Goal: Task Accomplishment & Management: Complete application form

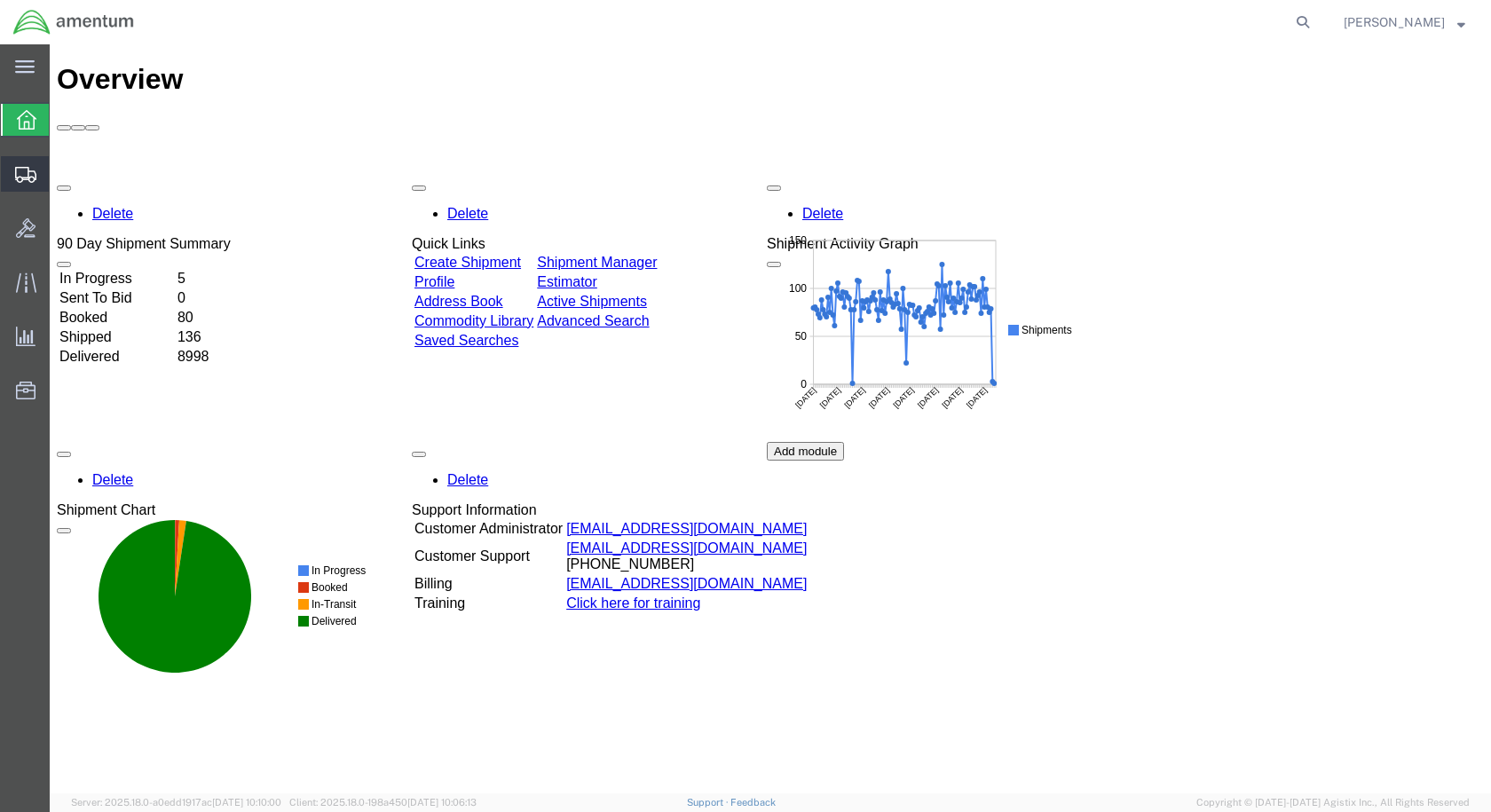
click at [0, 0] on span "Create Shipment" at bounding box center [0, 0] width 0 height 0
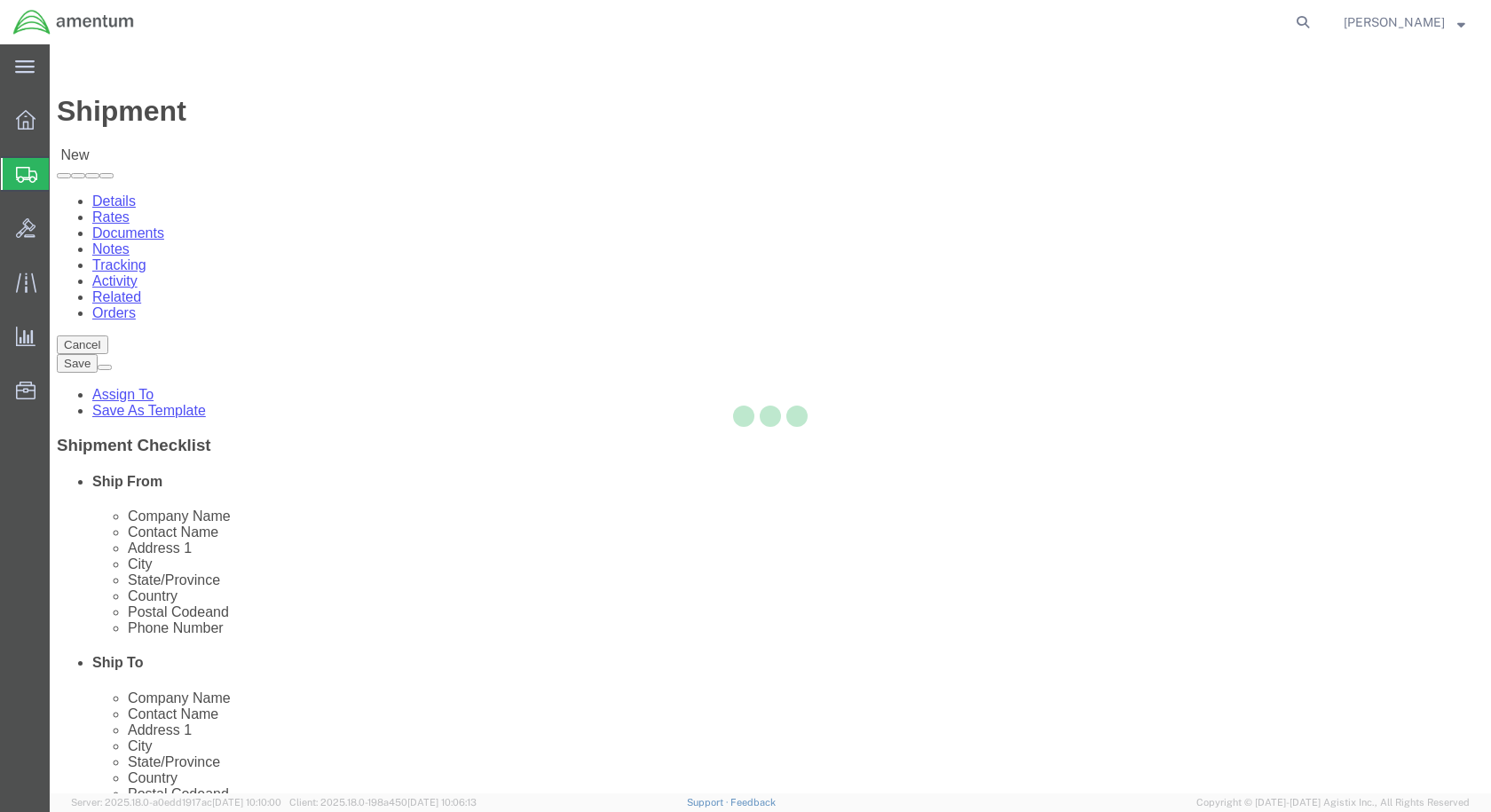
select select
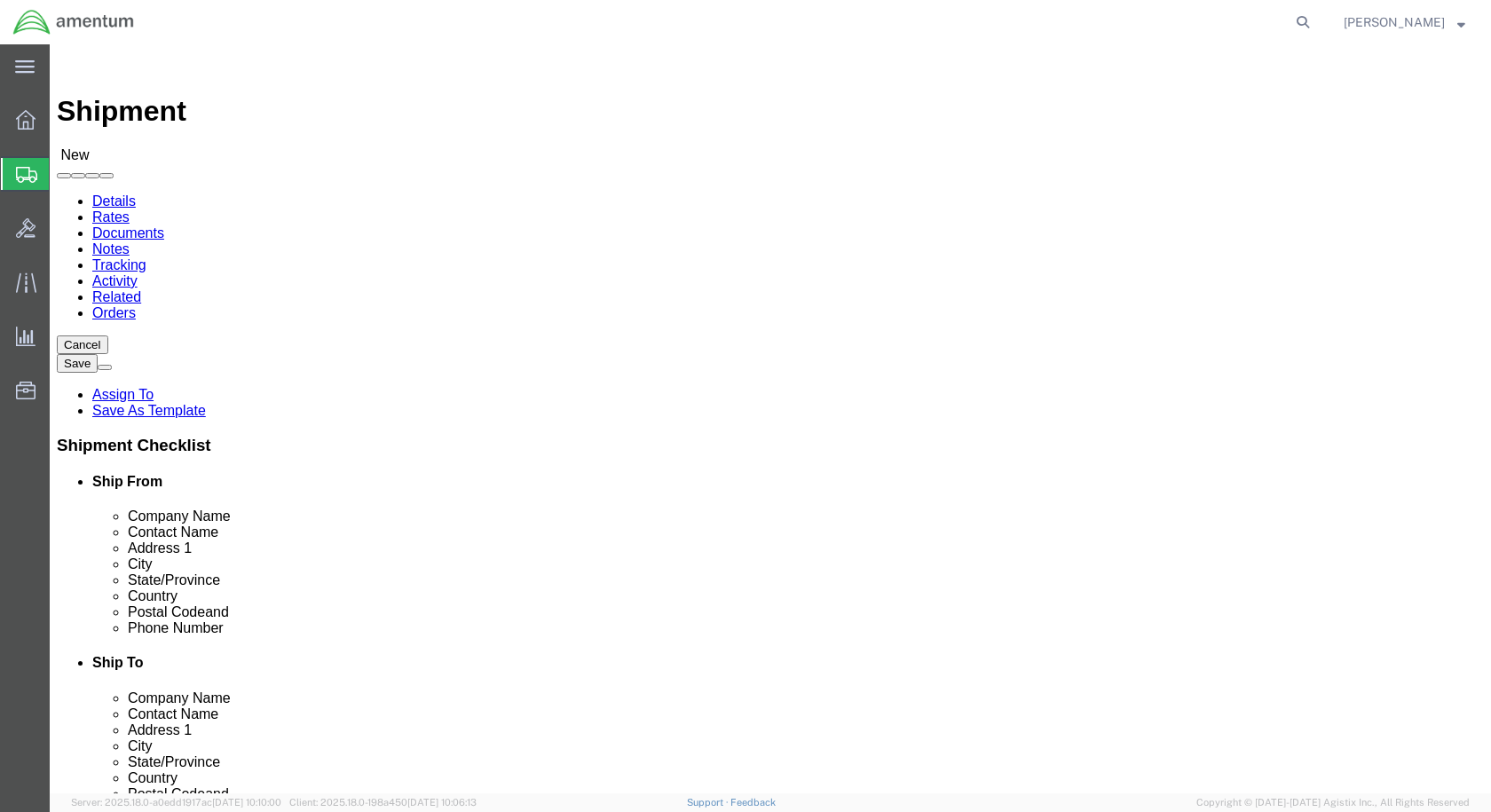
scroll to position [3639, 0]
select select "49927"
select select "NY"
select select "49914"
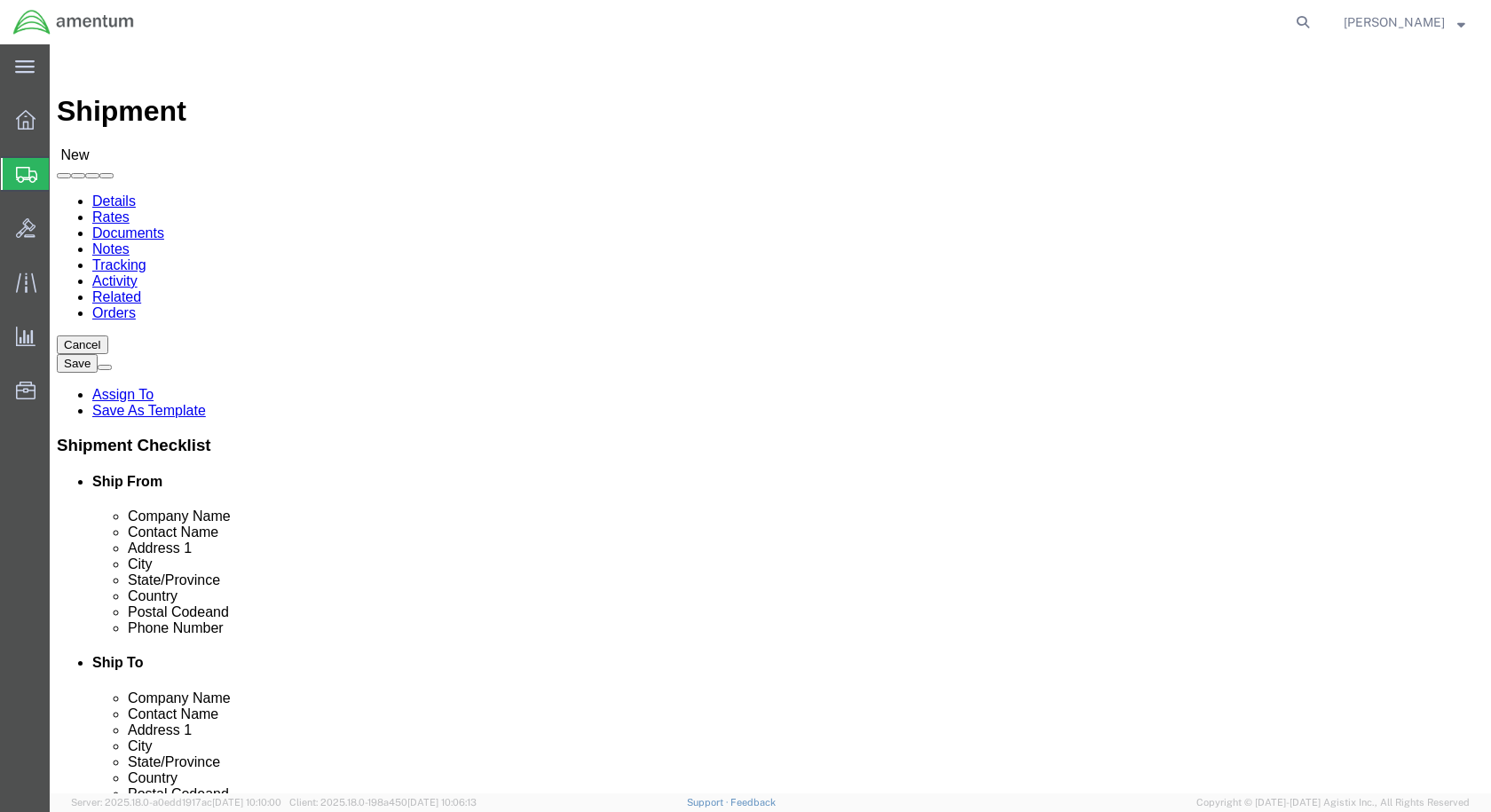
select select "TX"
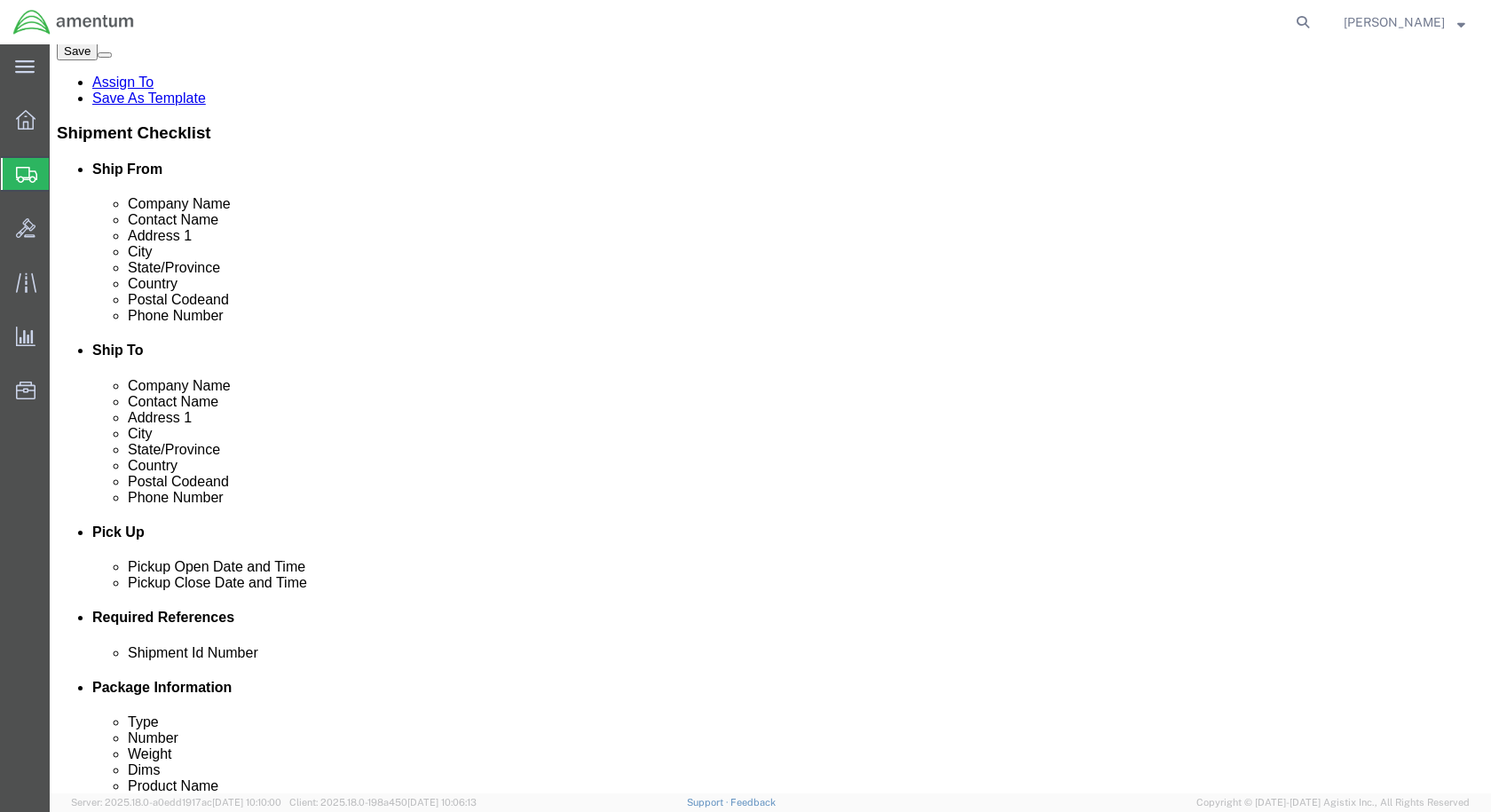
scroll to position [710, 0]
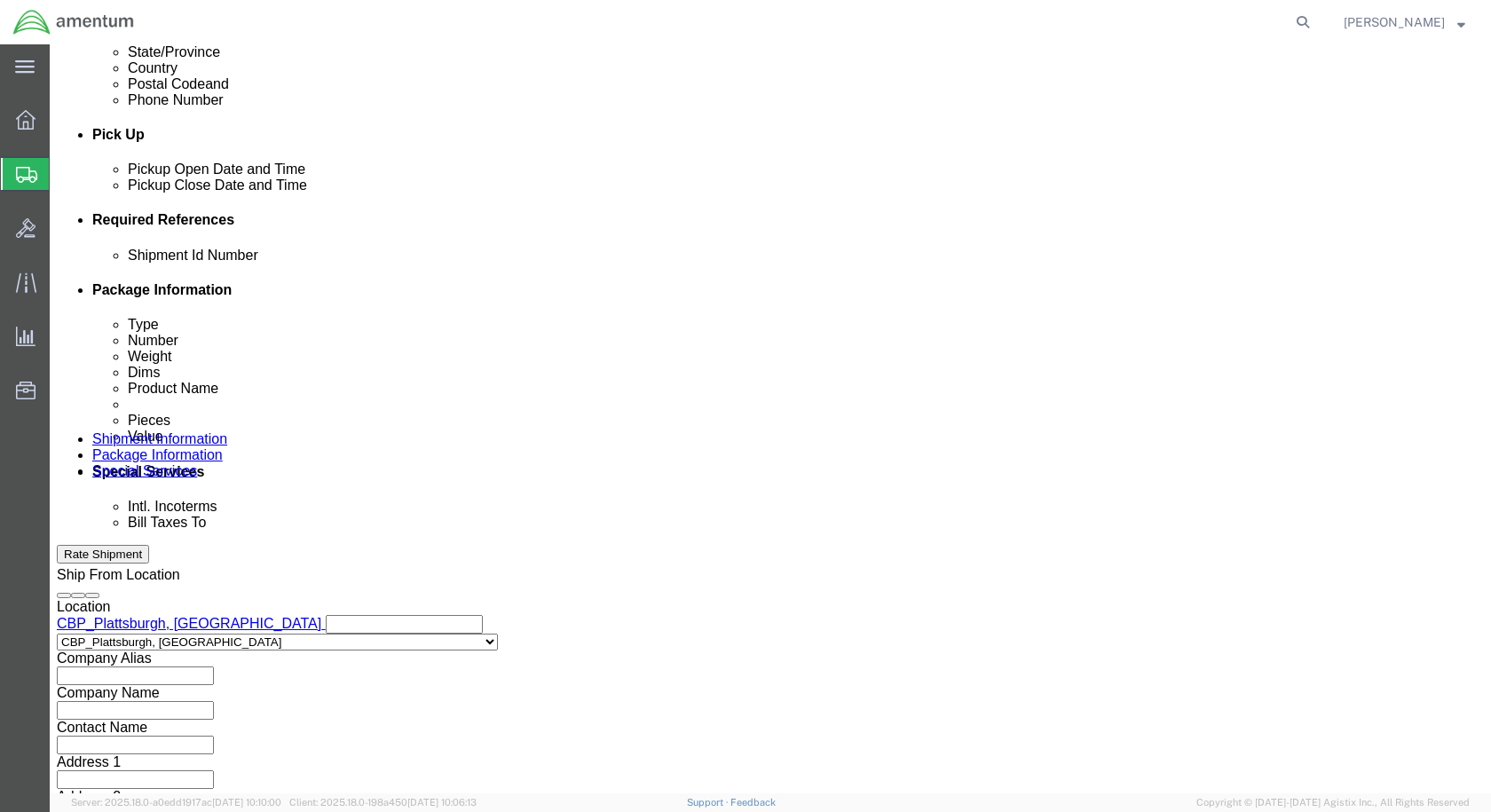
click input "text"
click input "Tool Loan RTeturn"
type input "Tool Loan Return"
click button "Add reference"
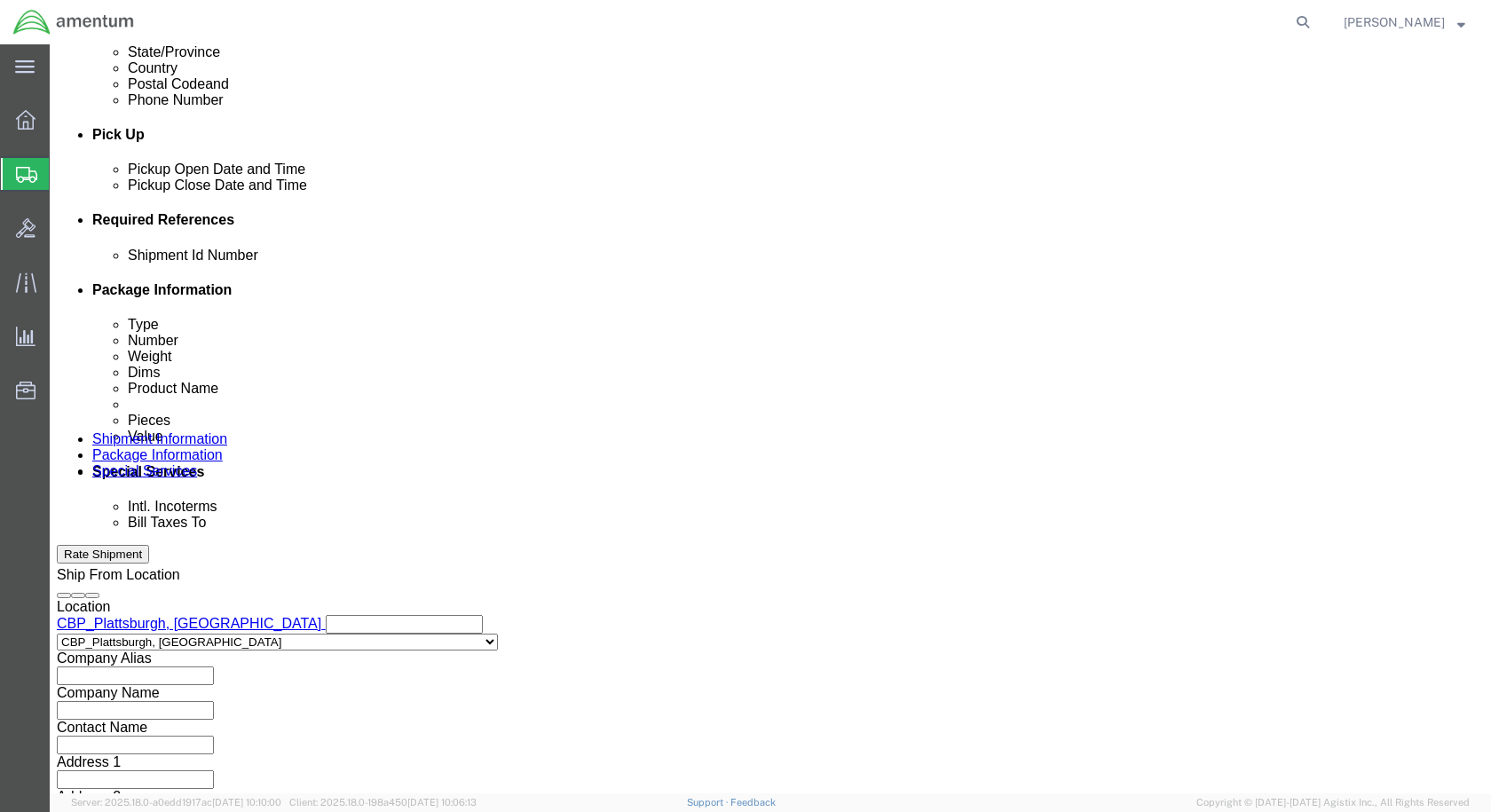
click button "Add reference"
click select "Select Account Type Activity ID Airline Appointment Number ASN Batch Request # …"
select select "CUSTREF"
click select "Select Account Type Activity ID Airline Appointment Number ASN Batch Request # …"
click input "text"
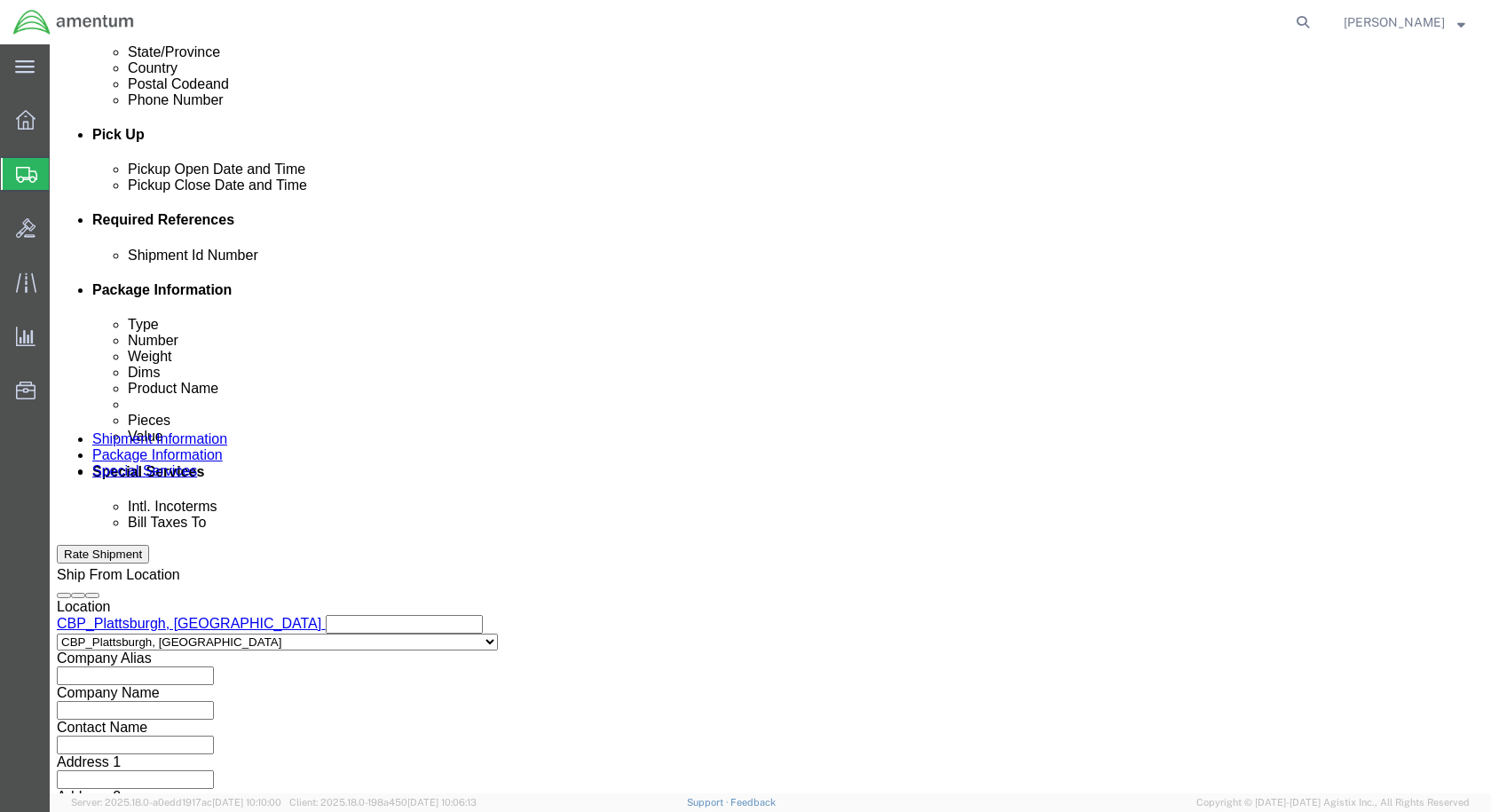
type input "Vacuum Pump"
click select "Select Account Type Activity ID Airline Appointment Number ASN Batch Request # …"
select select "DEPT"
click select "Select Account Type Activity ID Airline Appointment Number ASN Batch Request # …"
click input "text"
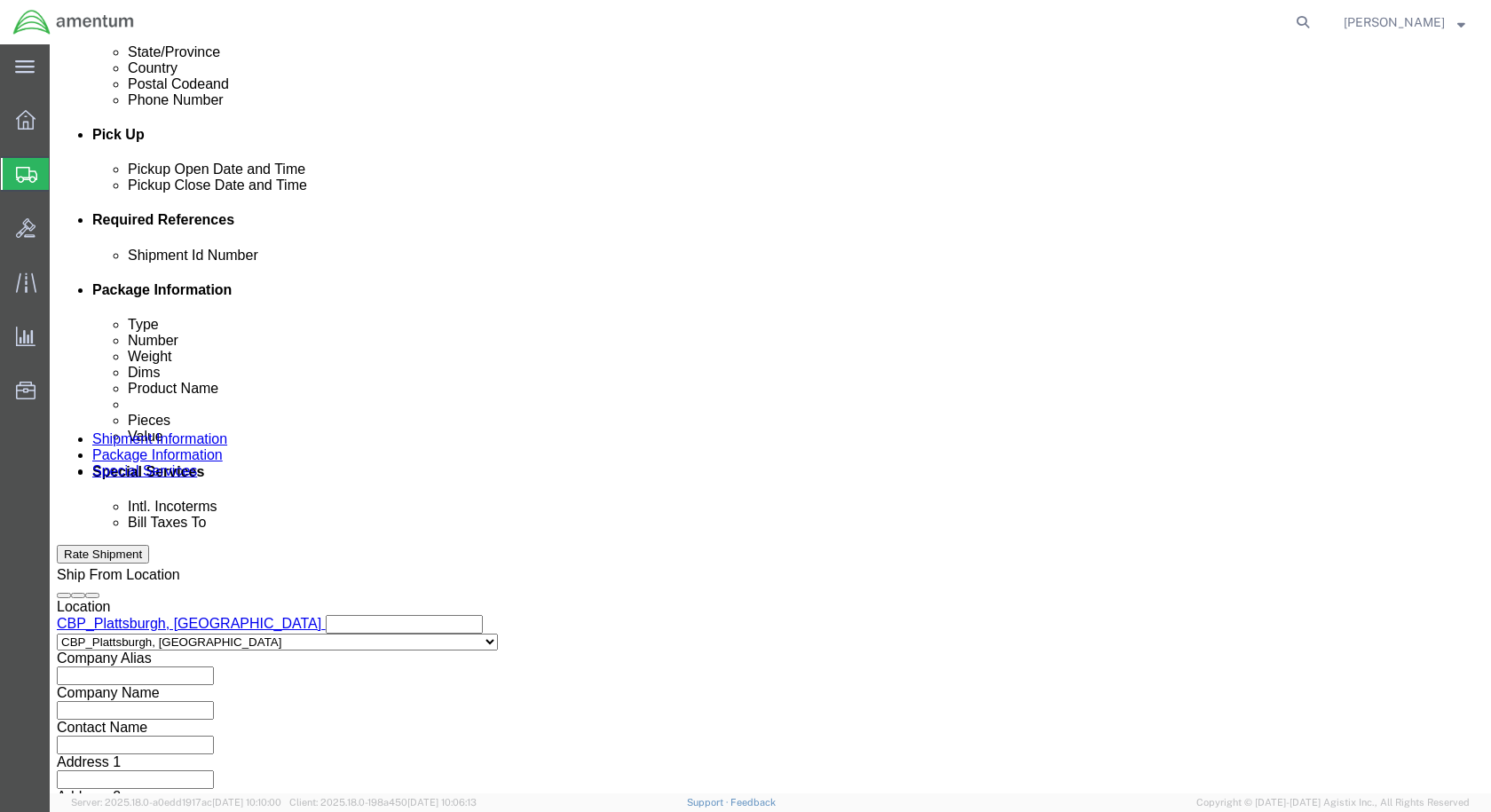
type input "CBP"
click select "Select Account Type Activity ID Airline Appointment Number ASN Batch Request # …"
select select "PROJNUM"
click select "Select Account Type Activity ID Airline Appointment Number ASN Batch Request # …"
click input "text"
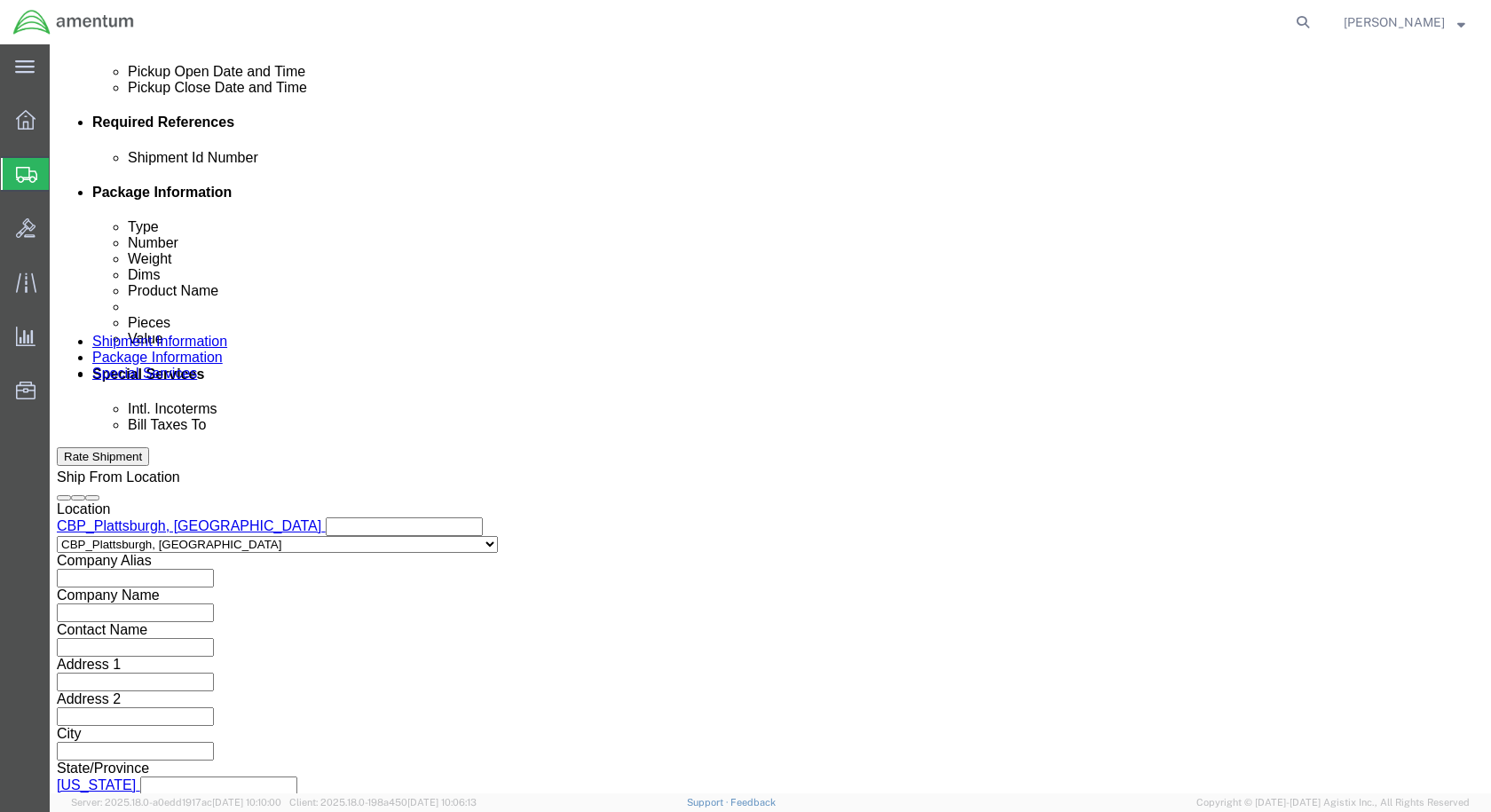
scroll to position [808, 0]
type input "6118.03.03.2219.000.EPL.0000"
click button "Continue"
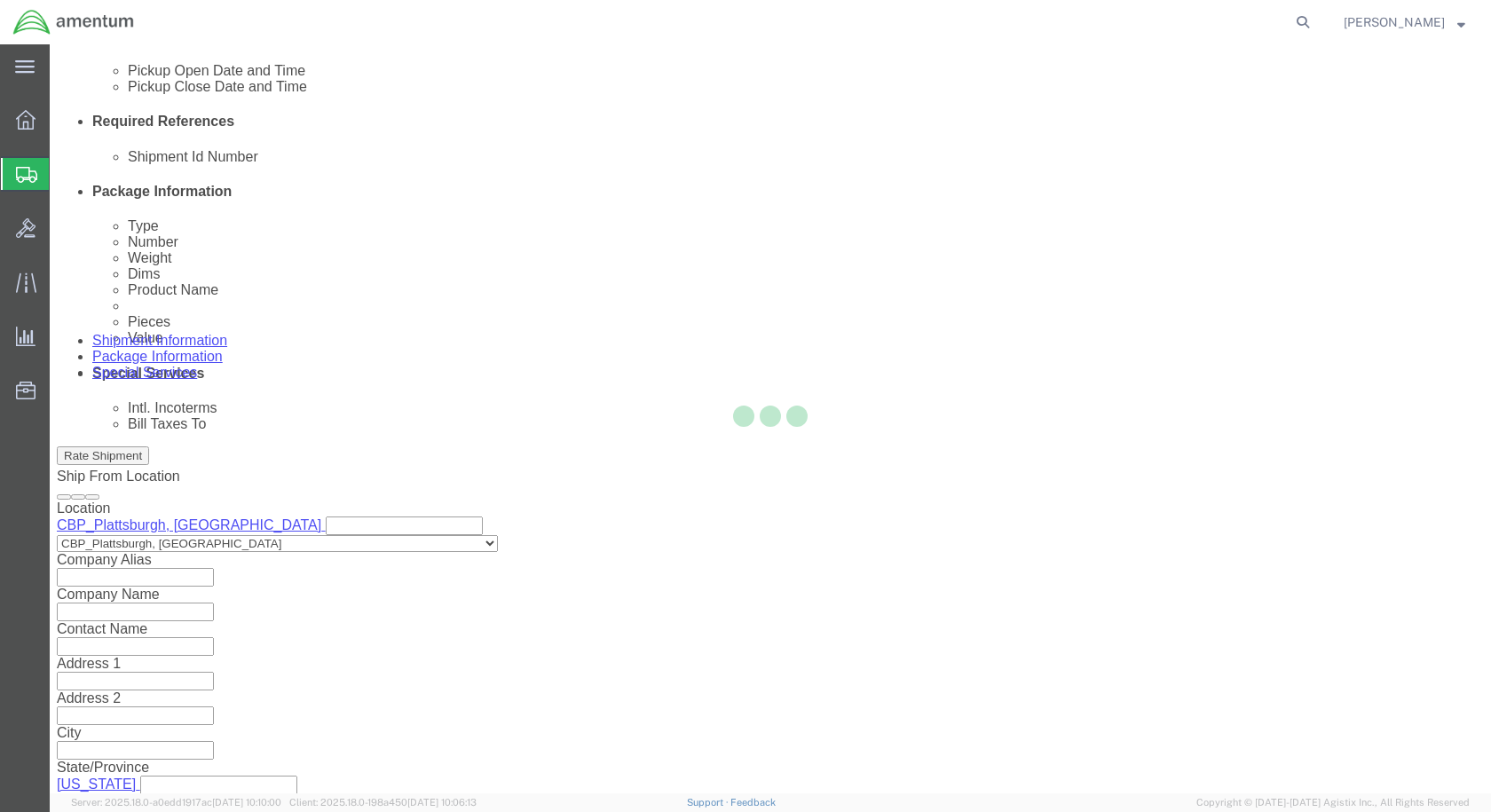
scroll to position [0, 0]
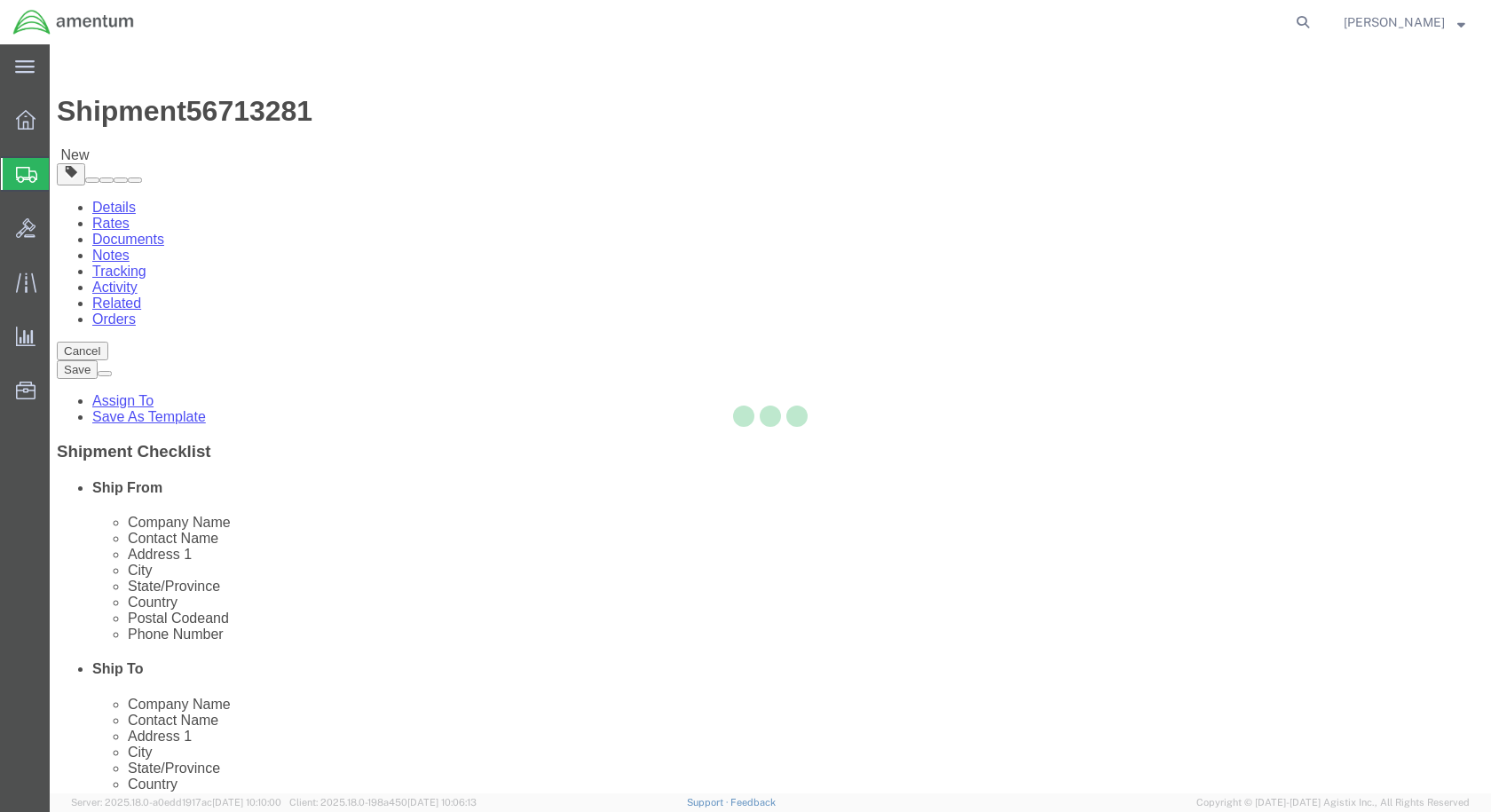
select select "CBOX"
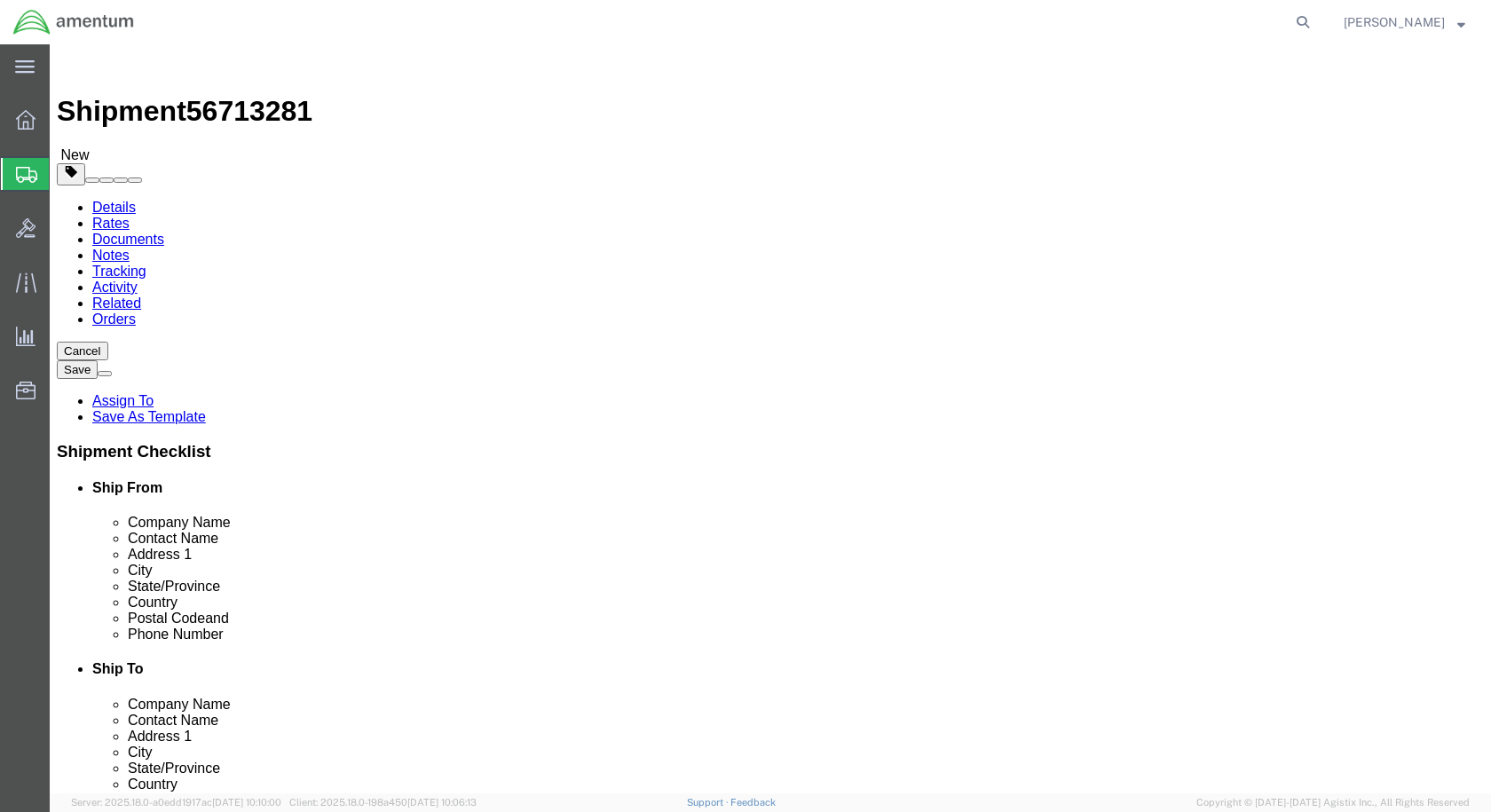
click input "text"
type input "18"
type input "12"
type input "10"
type input "16"
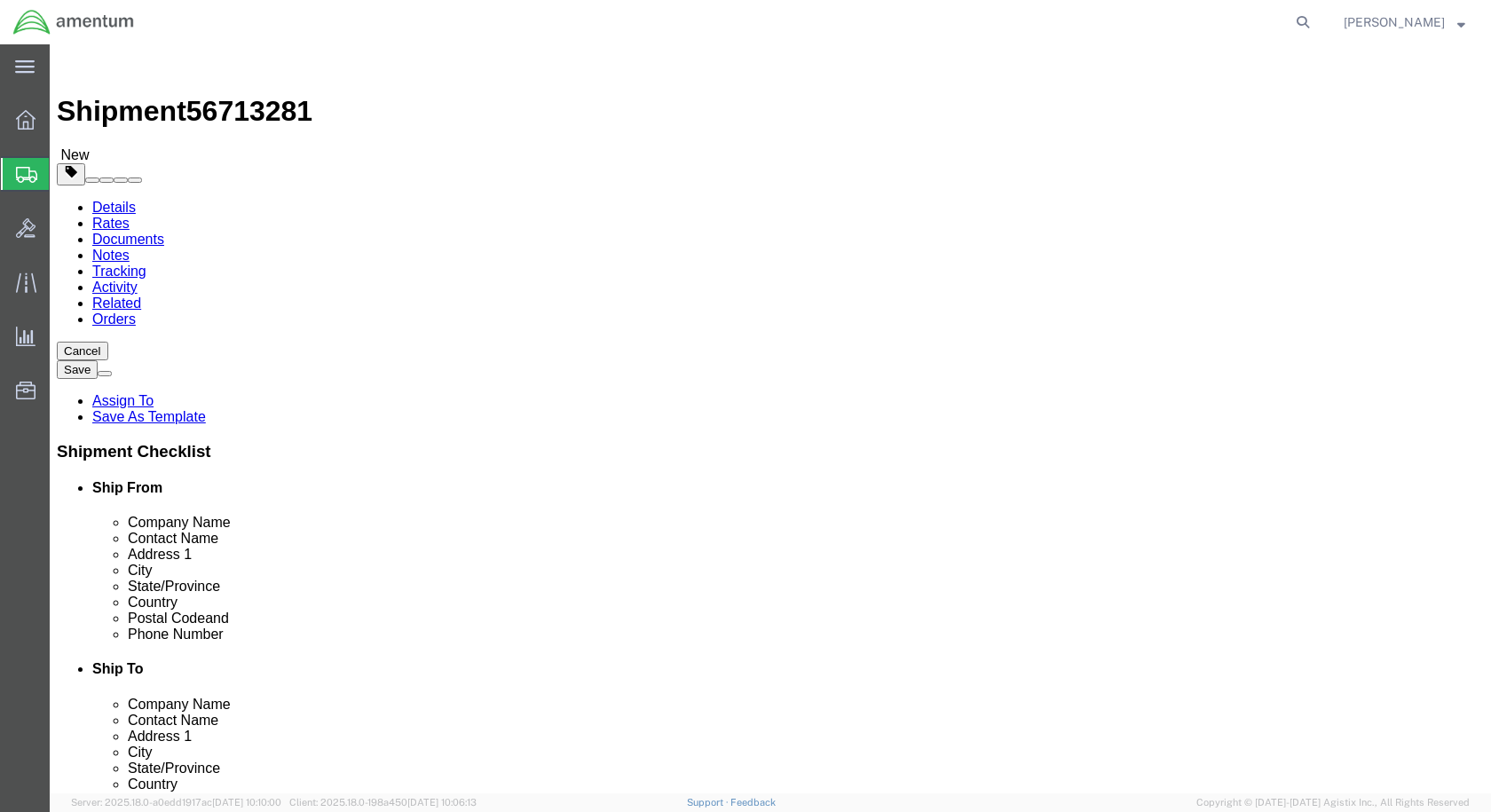
click link "Add Content"
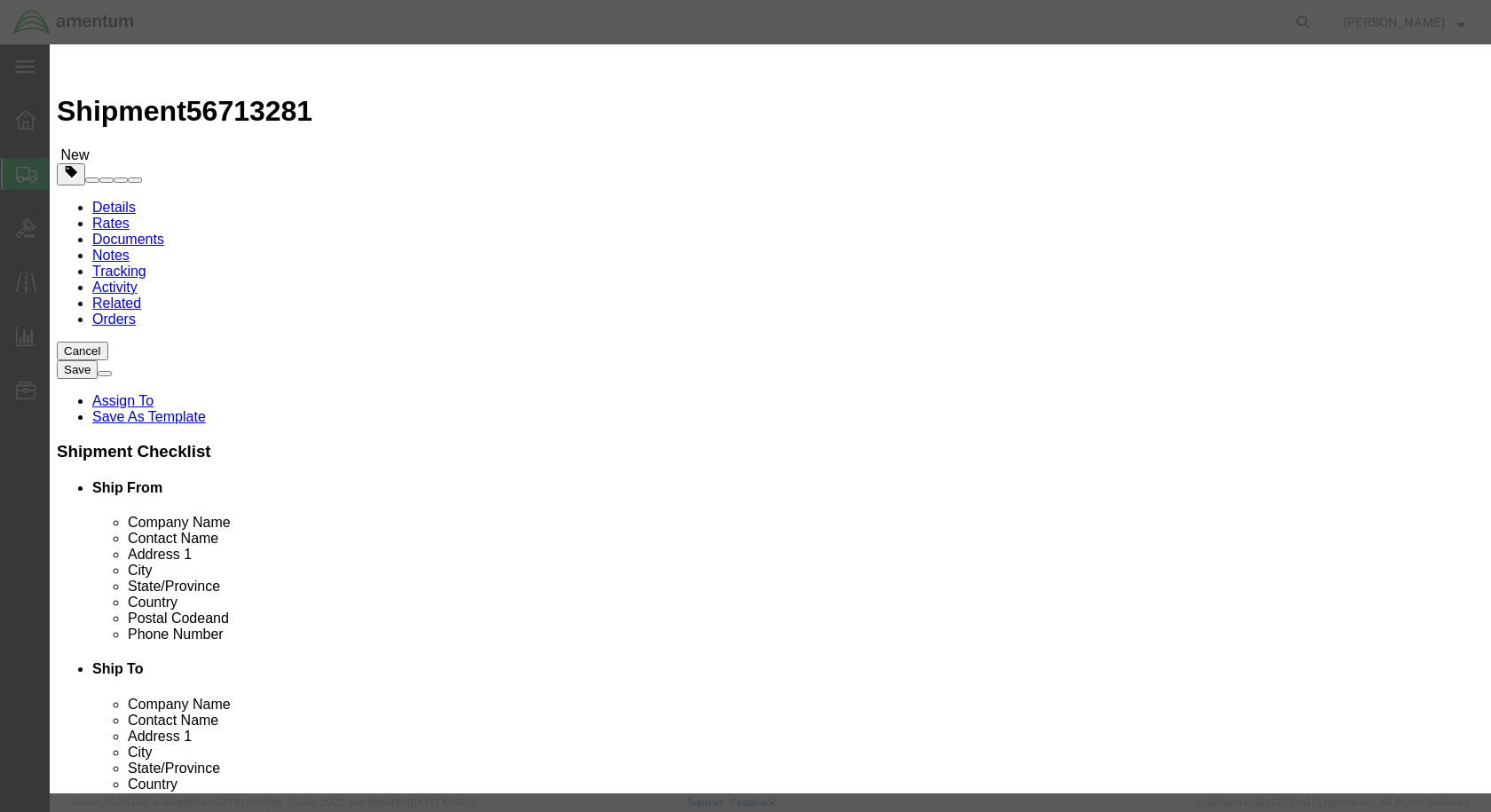
click input "text"
type input "VCAUUM PUMP"
drag, startPoint x: 426, startPoint y: 174, endPoint x: 402, endPoint y: 172, distance: 24.1
click div "0"
type input "1"
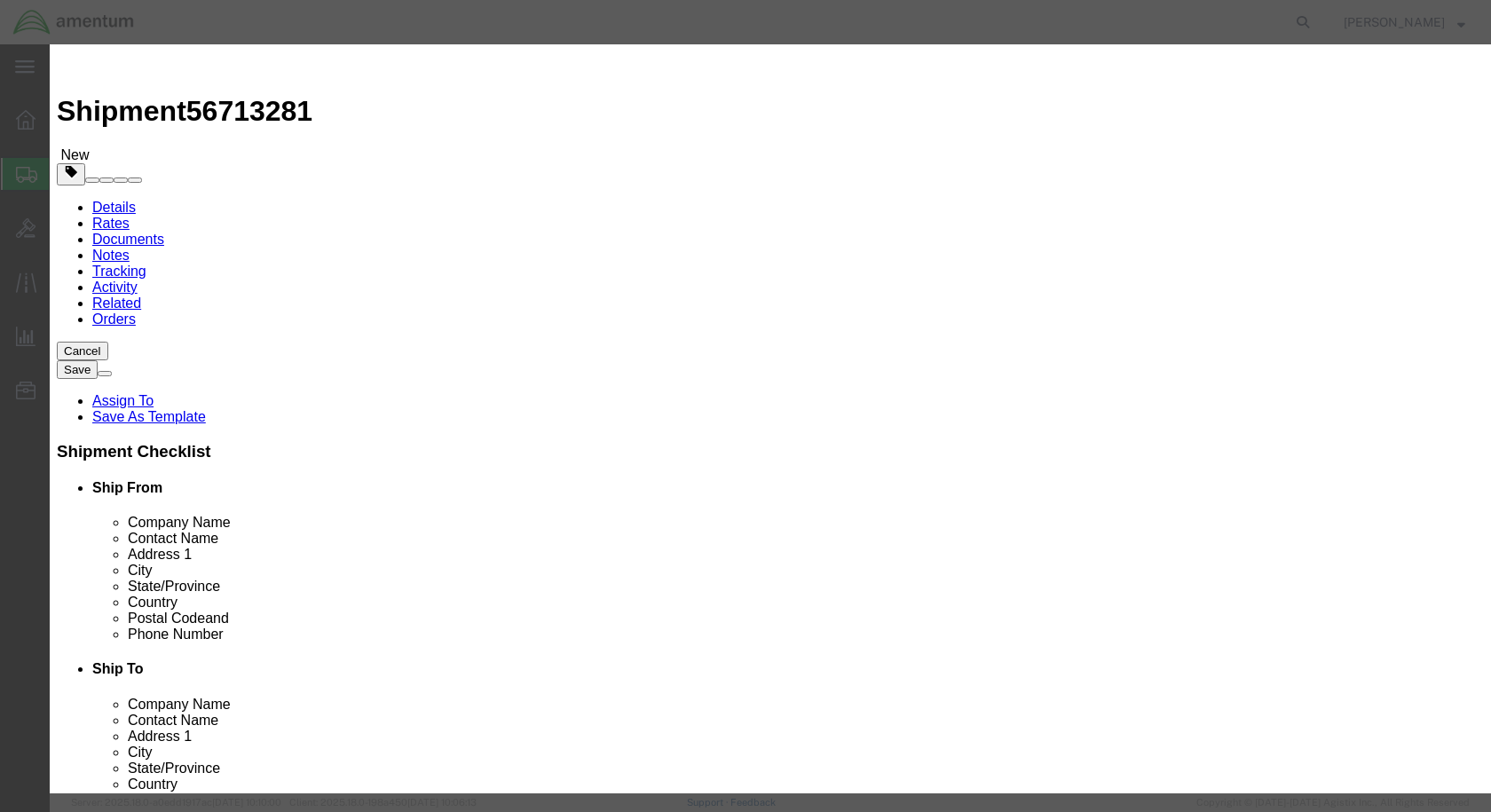
click input "text"
type input "2500"
click button "Save & Close"
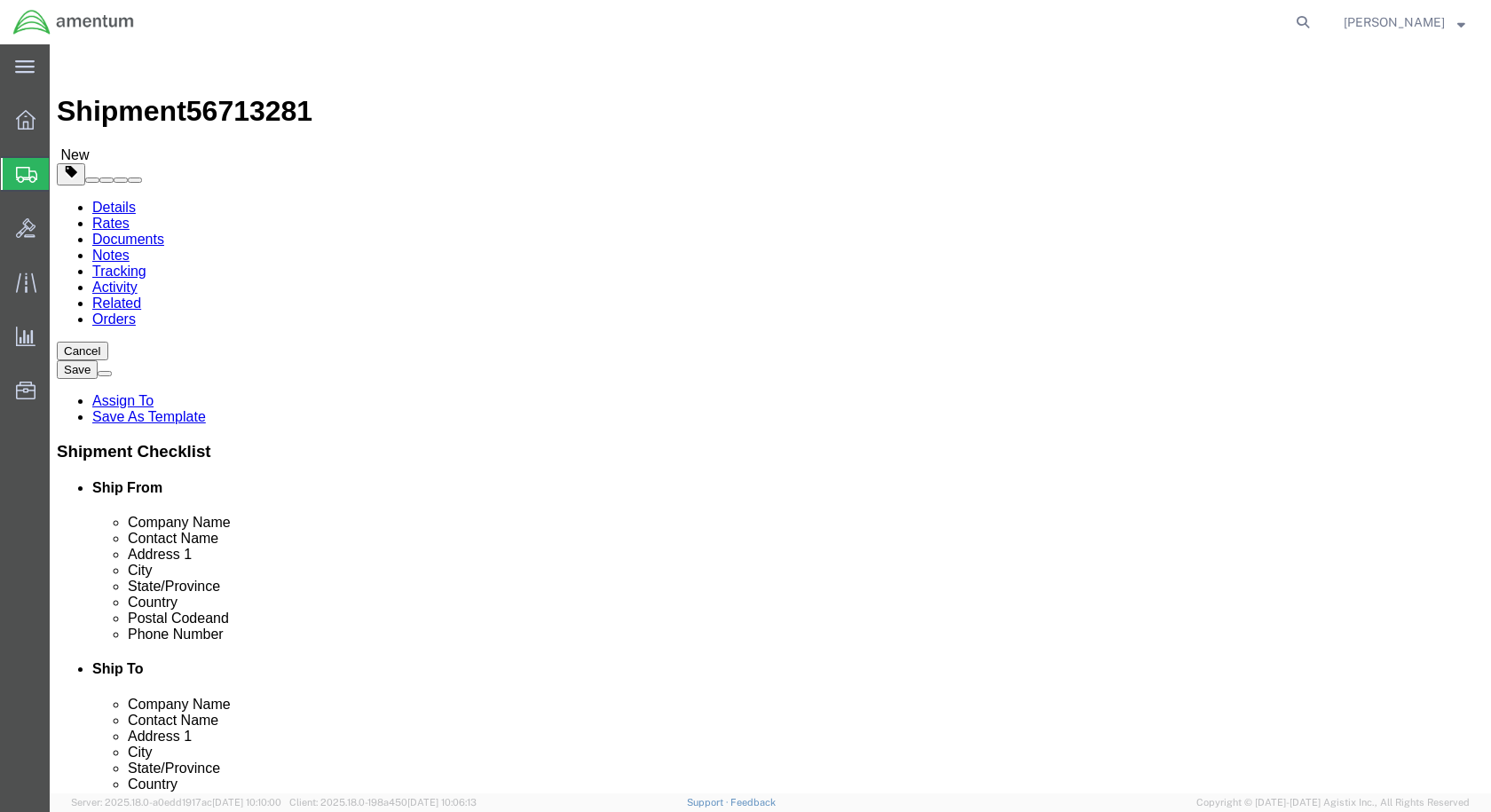
click button "Rate Shipment"
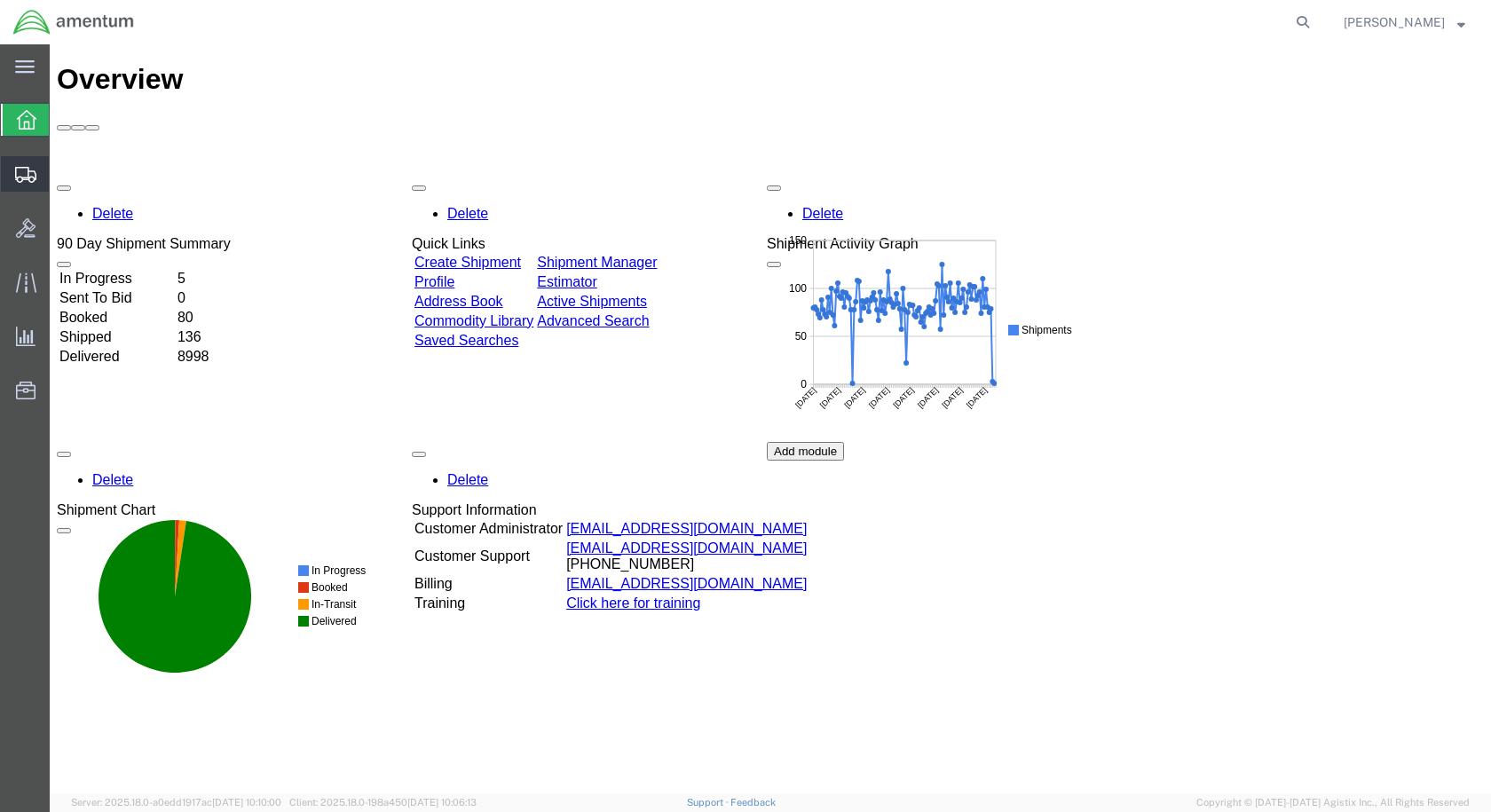
click at [0, 0] on span "Create Shipment" at bounding box center [0, 0] width 0 height 0
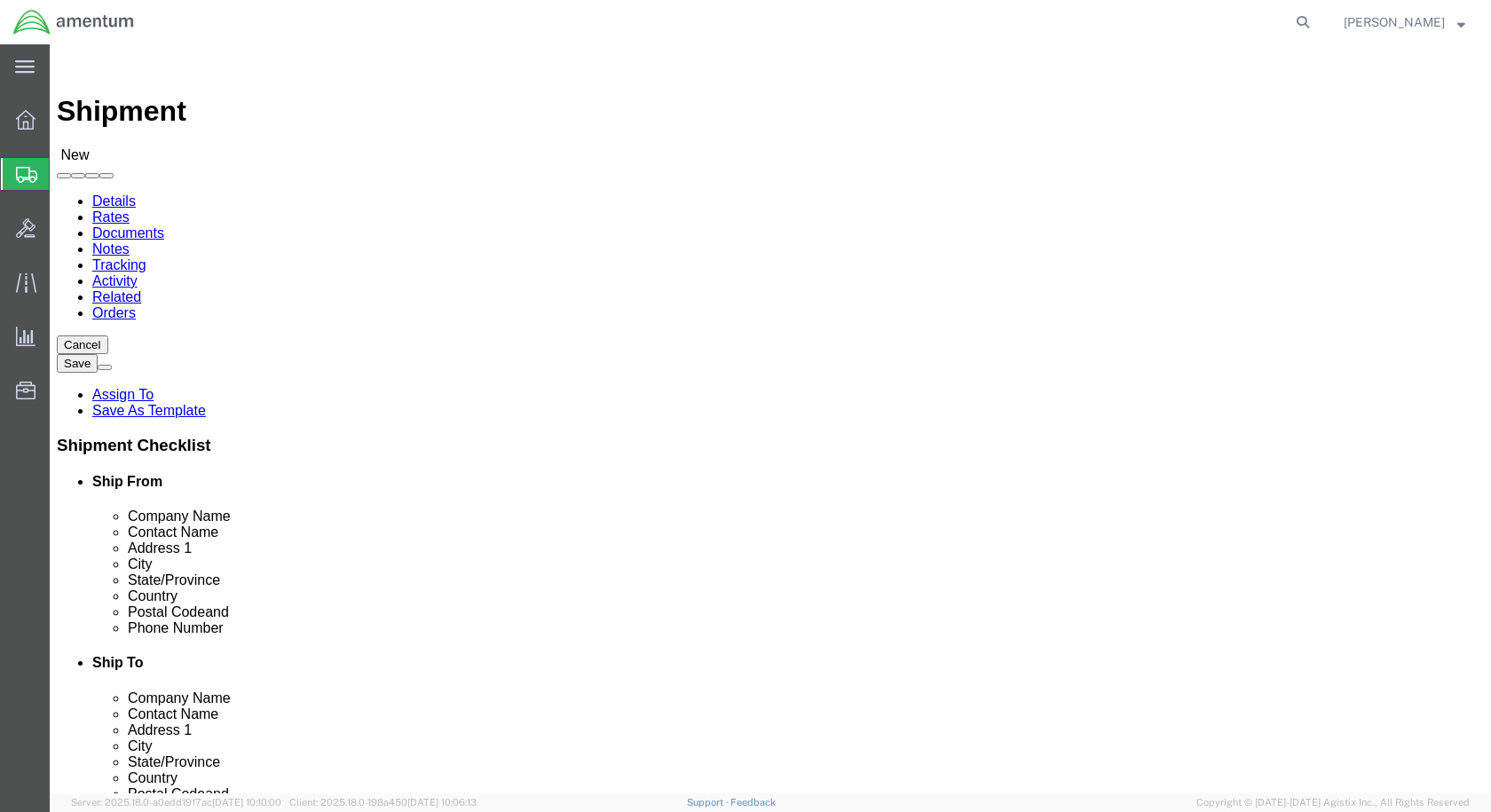
select select
select select "49927"
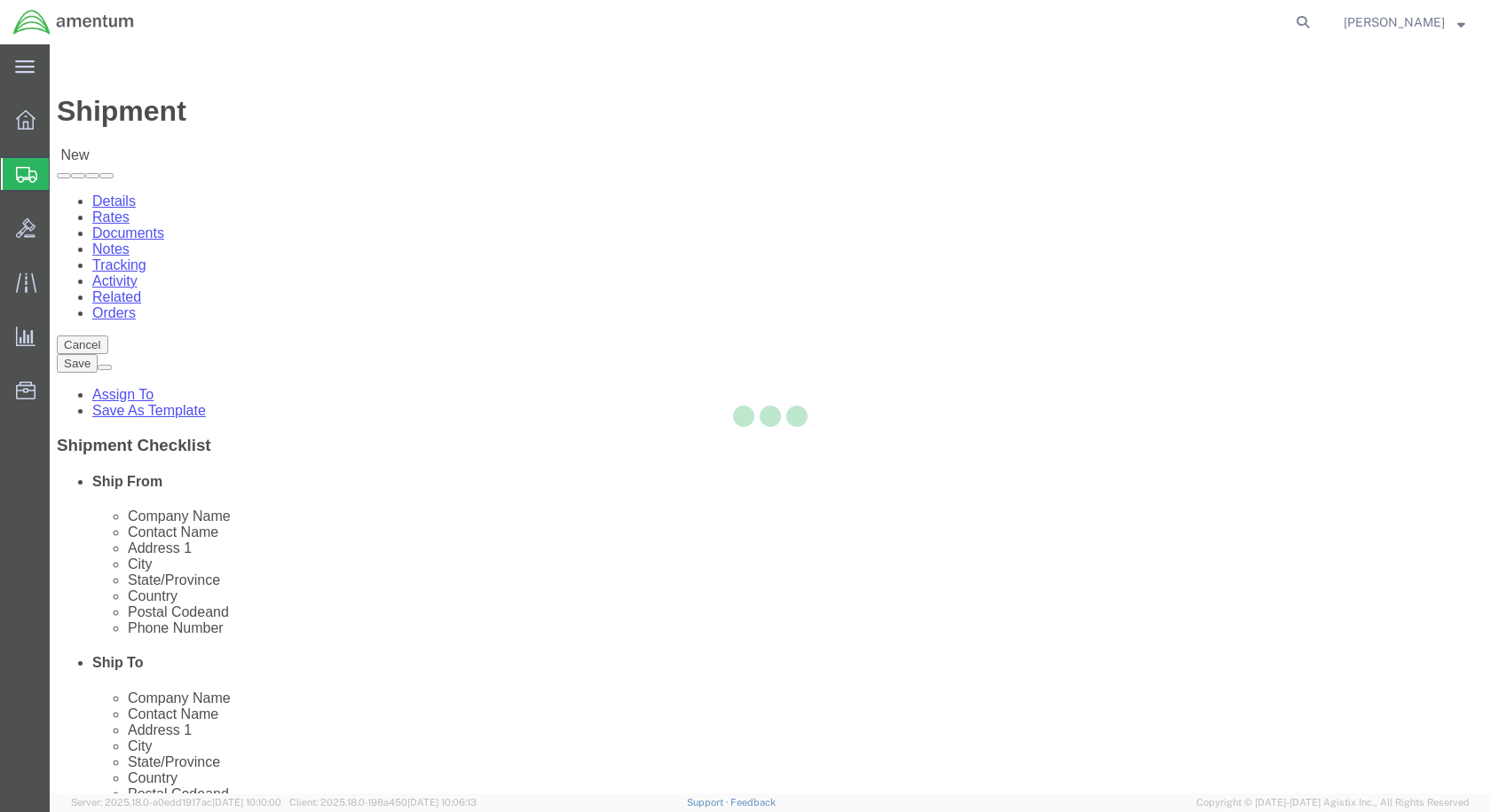
select select "NY"
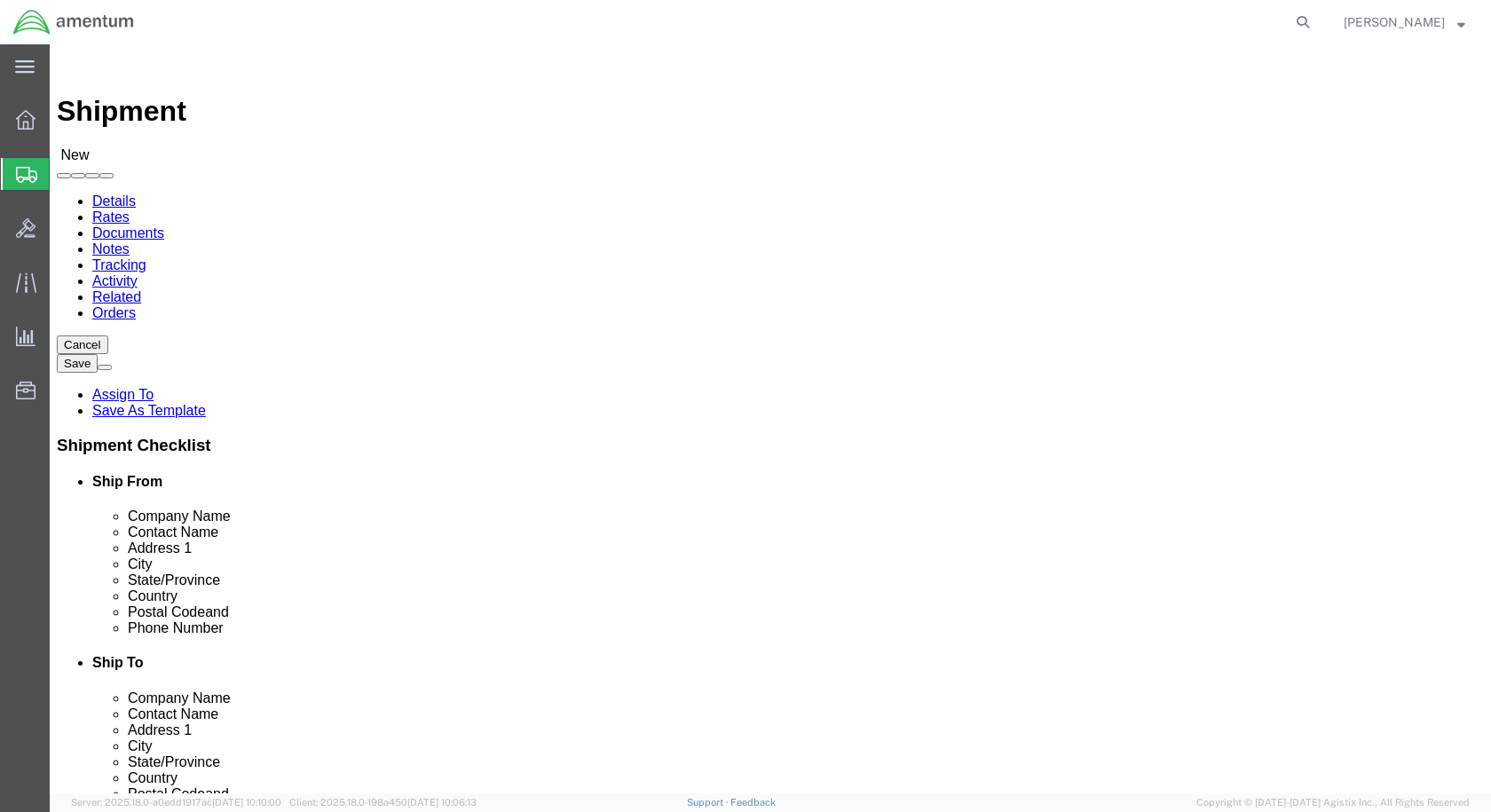
select select "49916"
select select "OK"
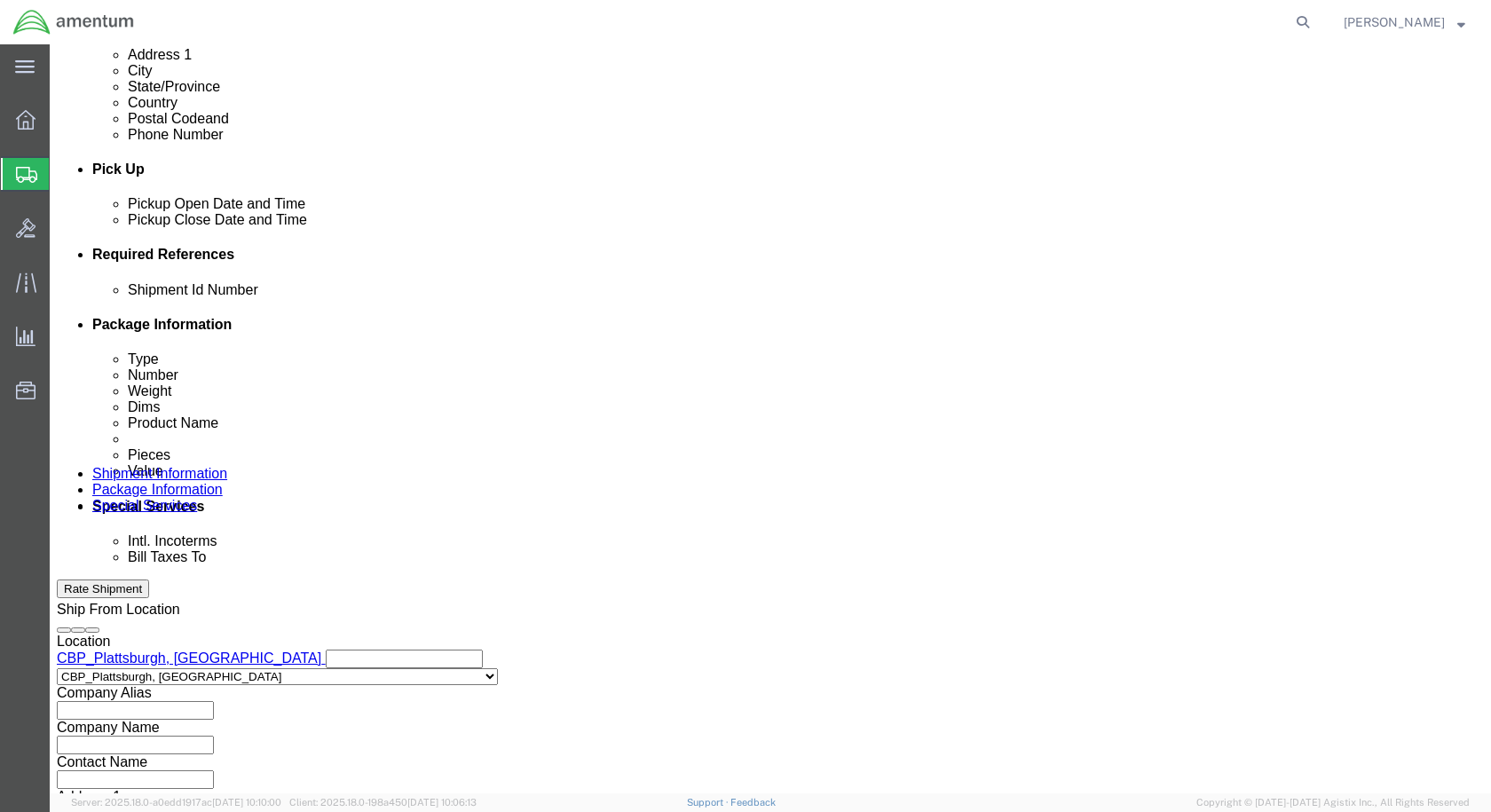
scroll to position [710, 0]
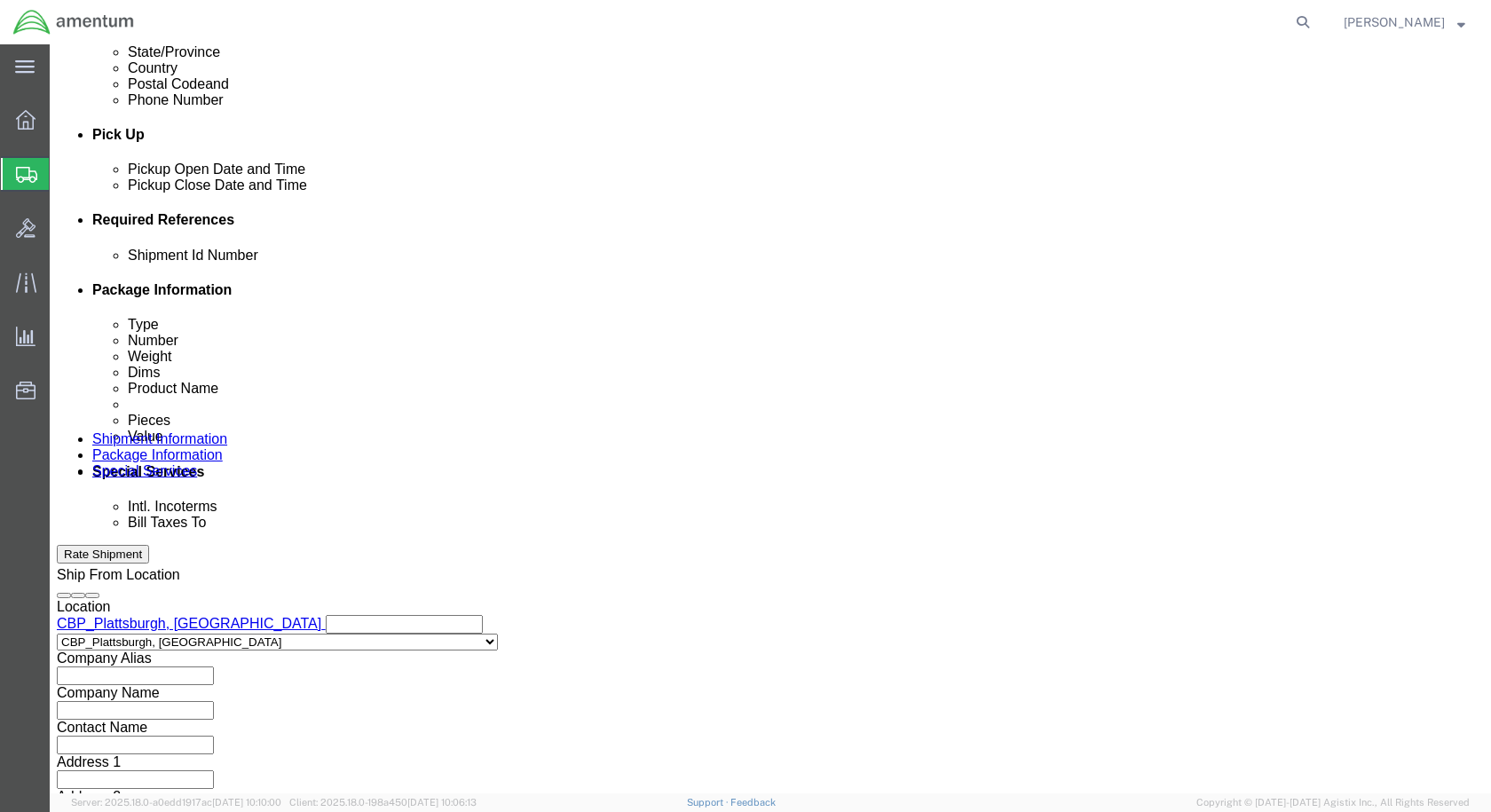
click input "text"
type input "Usage 328714"
click button "Add reference"
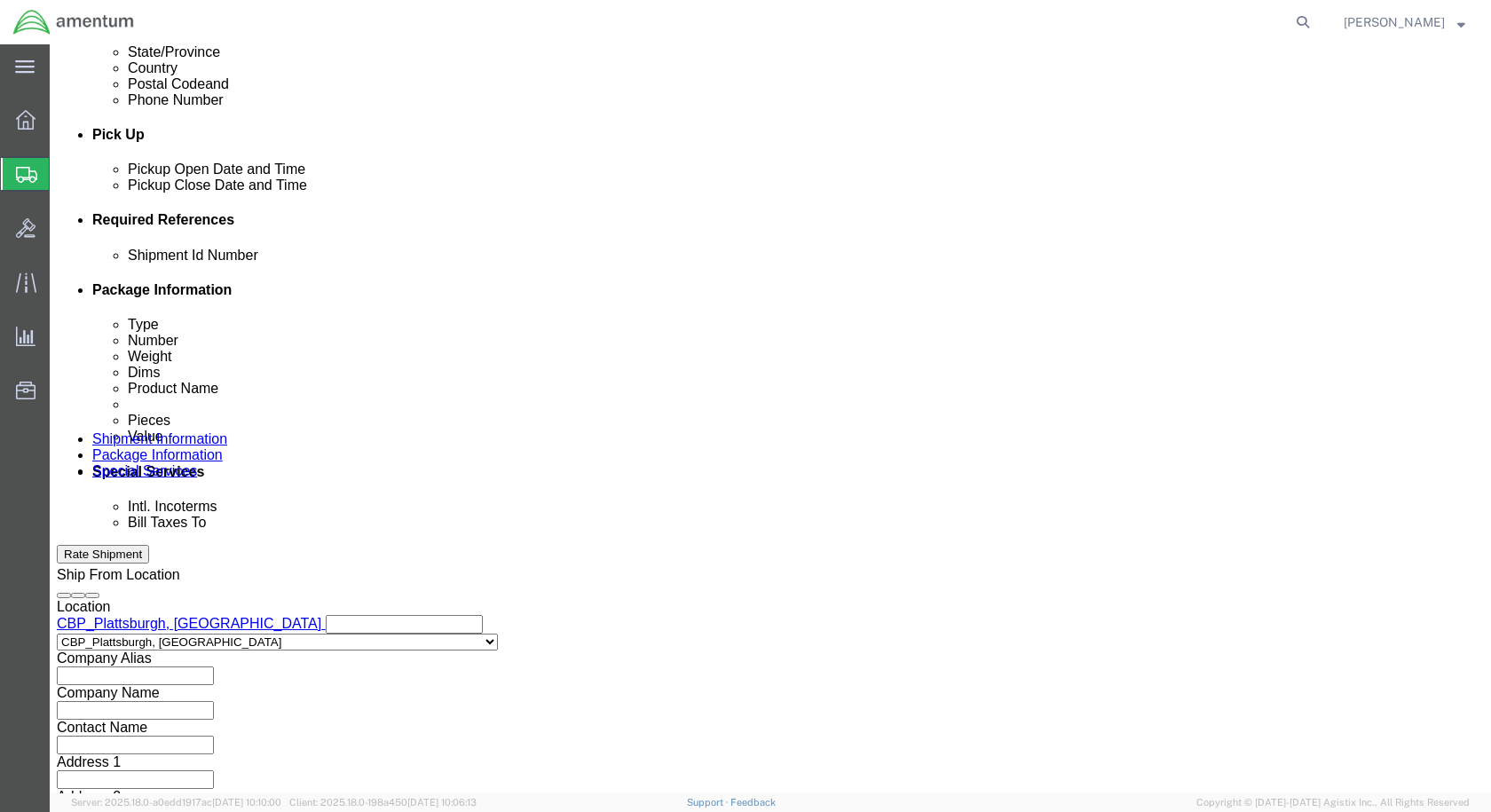
click select "Select Account Type Activity ID Airline Appointment Number ASN Batch Request # …"
select select "DEPT"
click select "Select Account Type Activity ID Airline Appointment Number ASN Batch Request # …"
select select "CUSTREF"
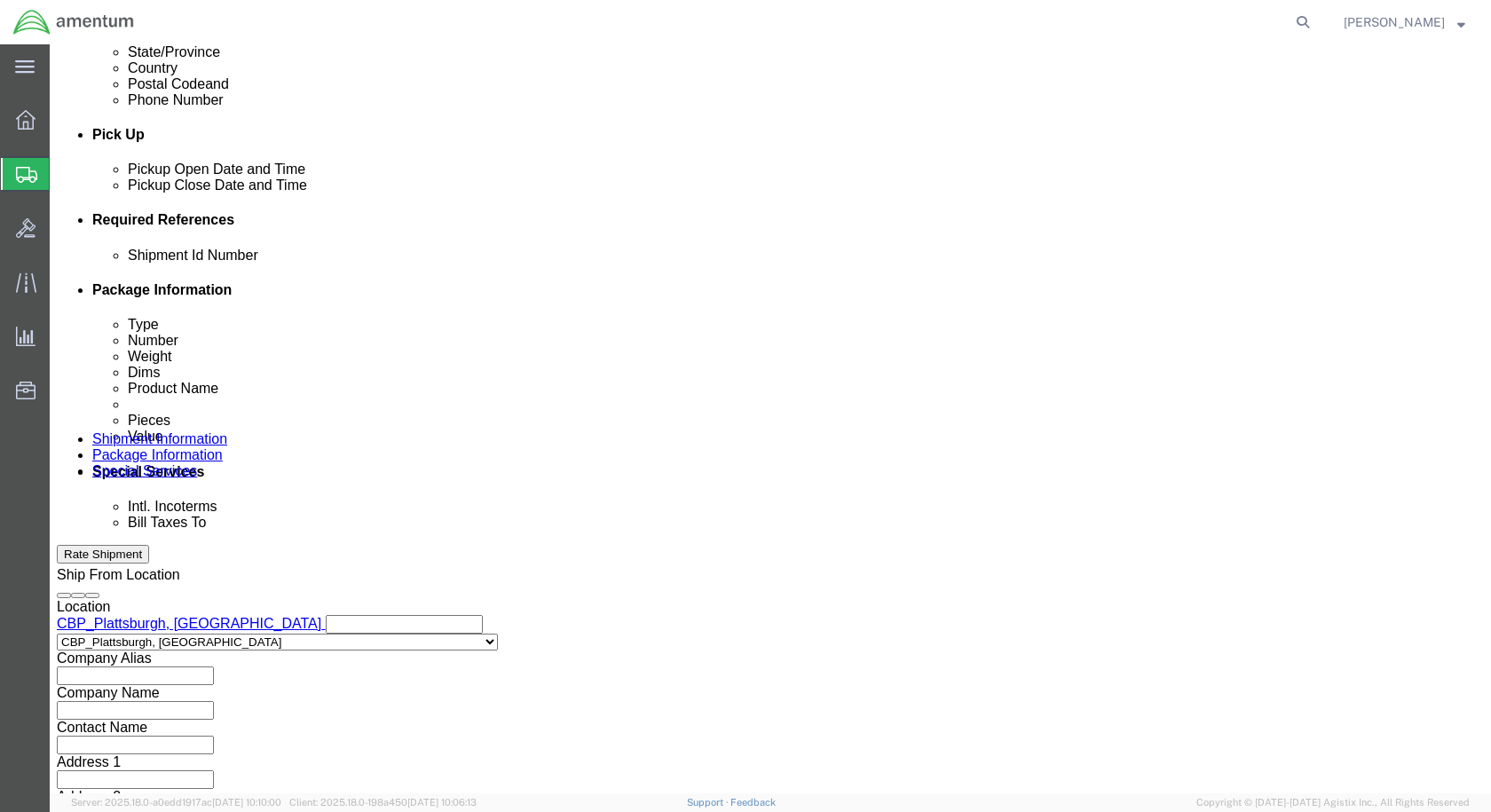
click select "Select Account Type Activity ID Airline Appointment Number ASN Batch Request # …"
click input "text"
type input "Bolts x7ea"
click select "Select Account Type Activity ID Airline Appointment Number ASN Batch Request # …"
select select "PROJNUM"
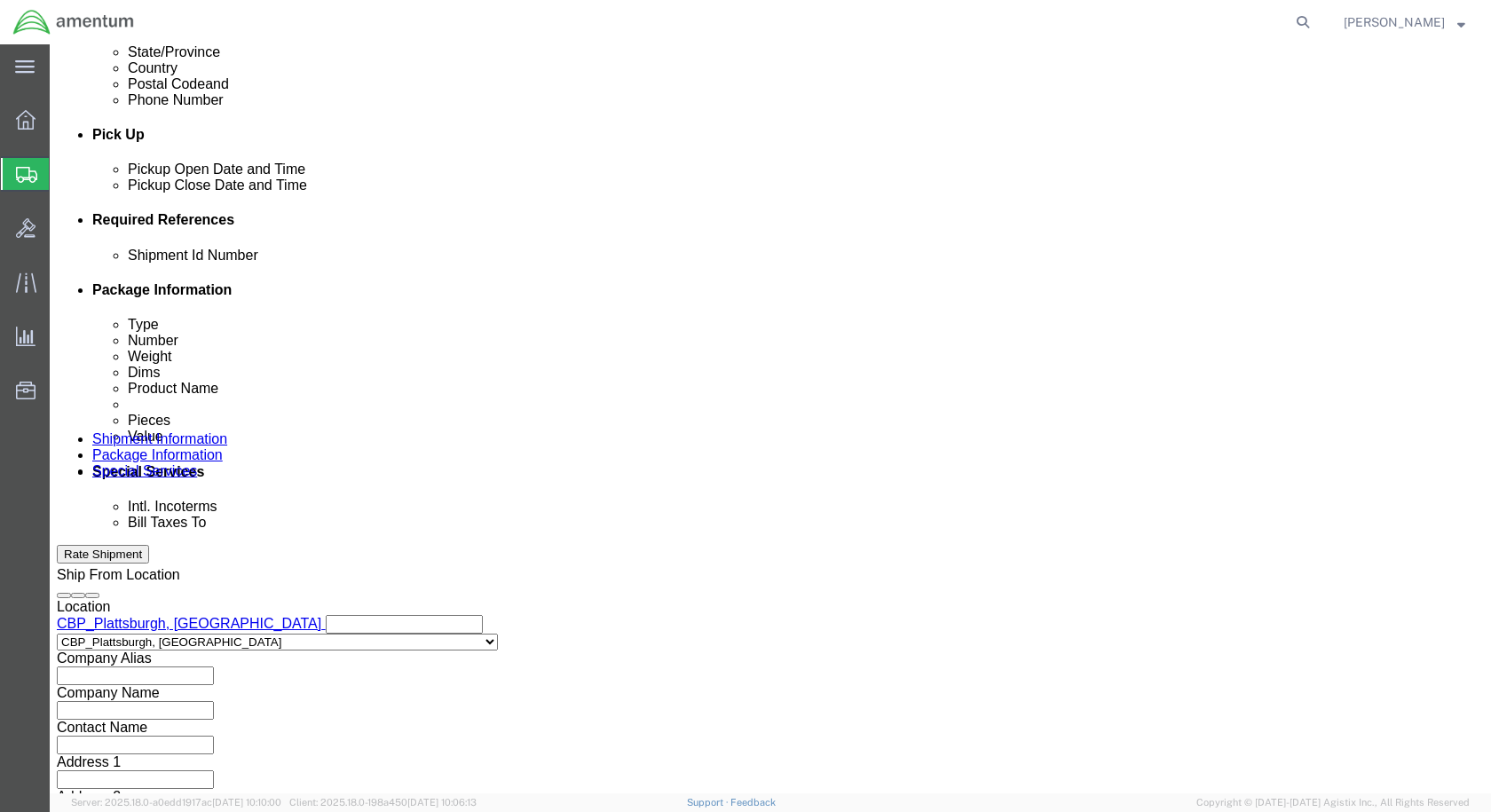
click select "Select Account Type Activity ID Airline Appointment Number ASN Batch Request # …"
click input "text"
type input "CBP"
click input "text"
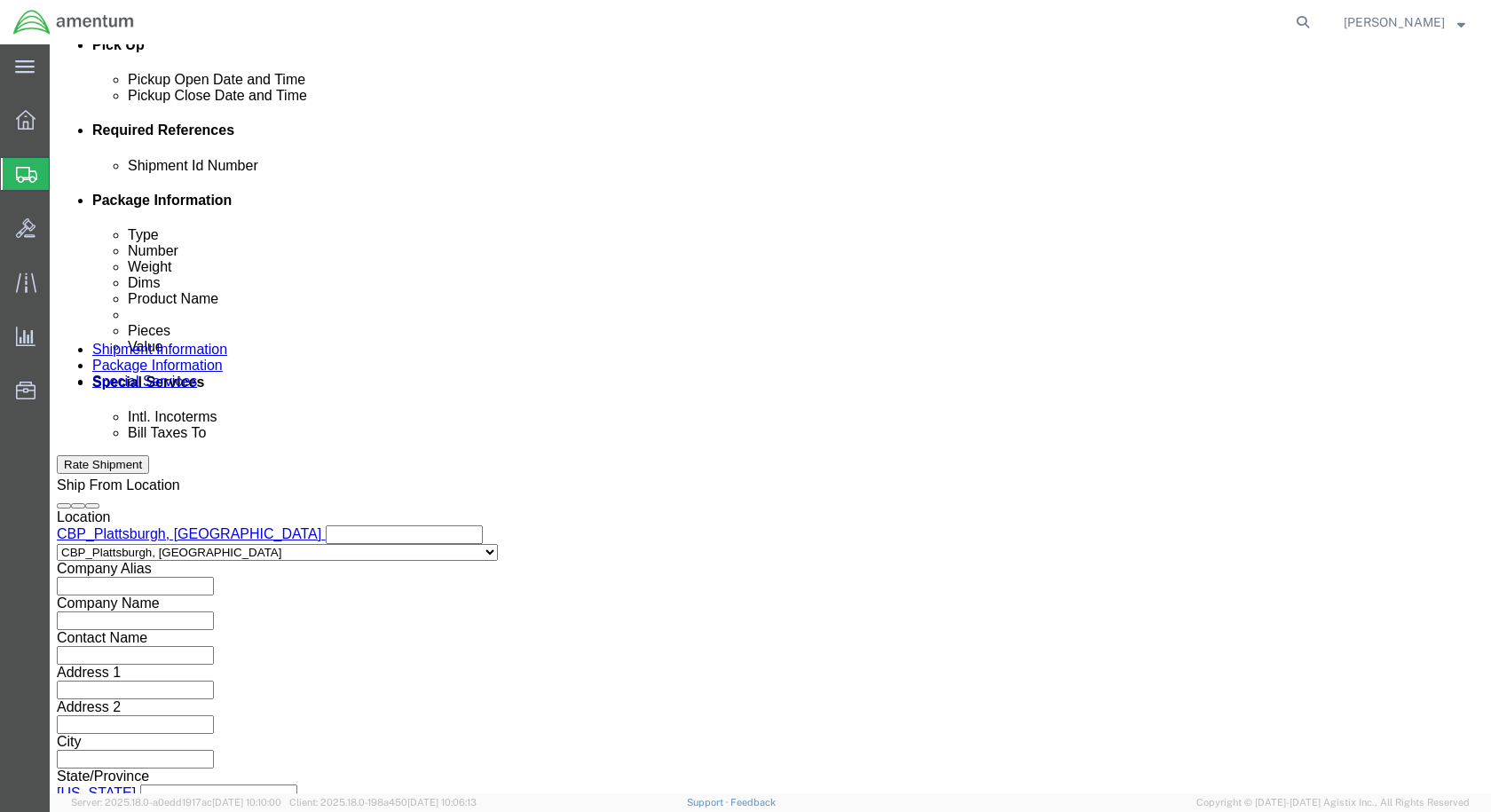
scroll to position [808, 0]
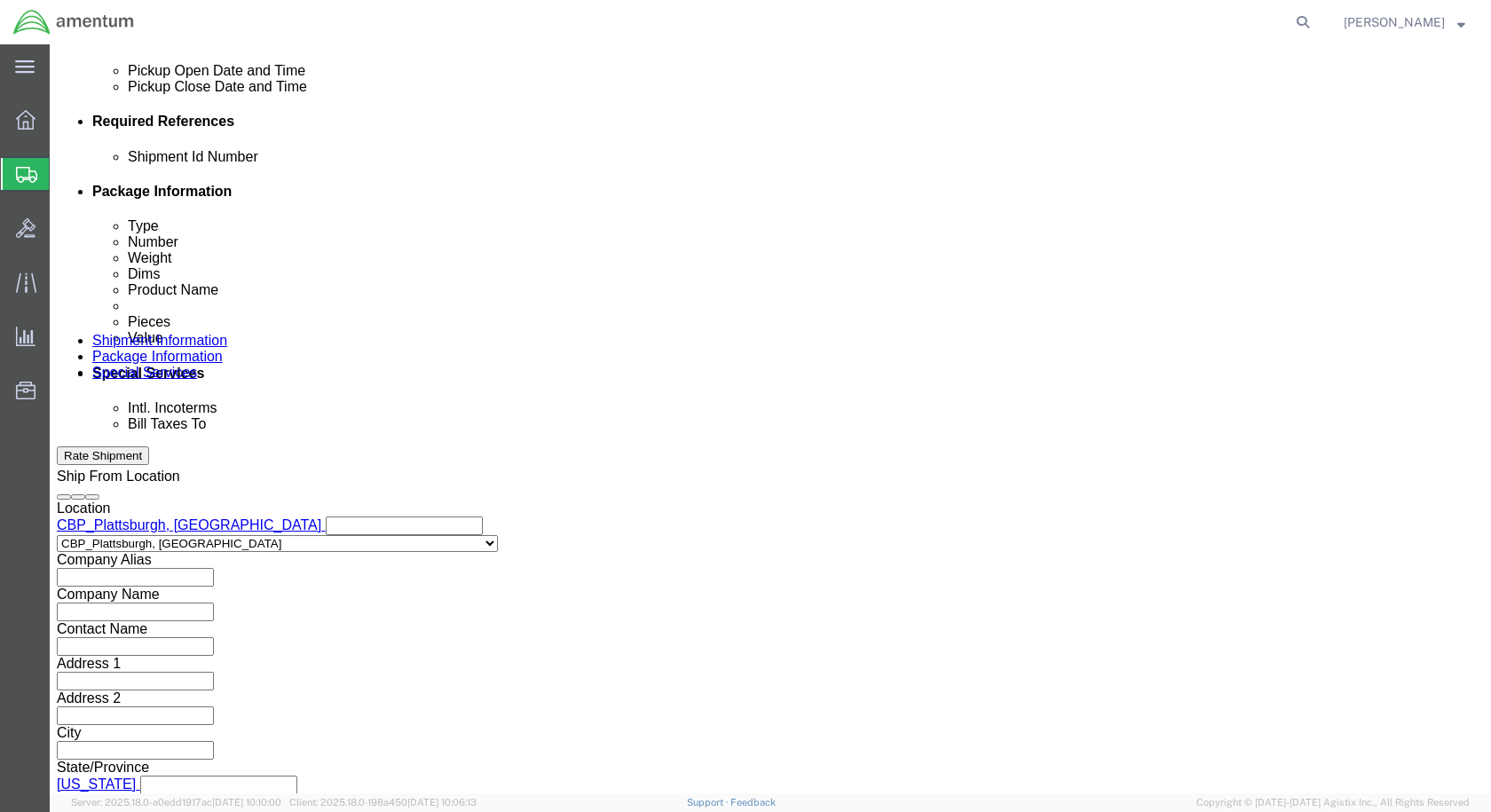
type input "6118.03.03.2219.000.EPL.0000"
click button "Continue"
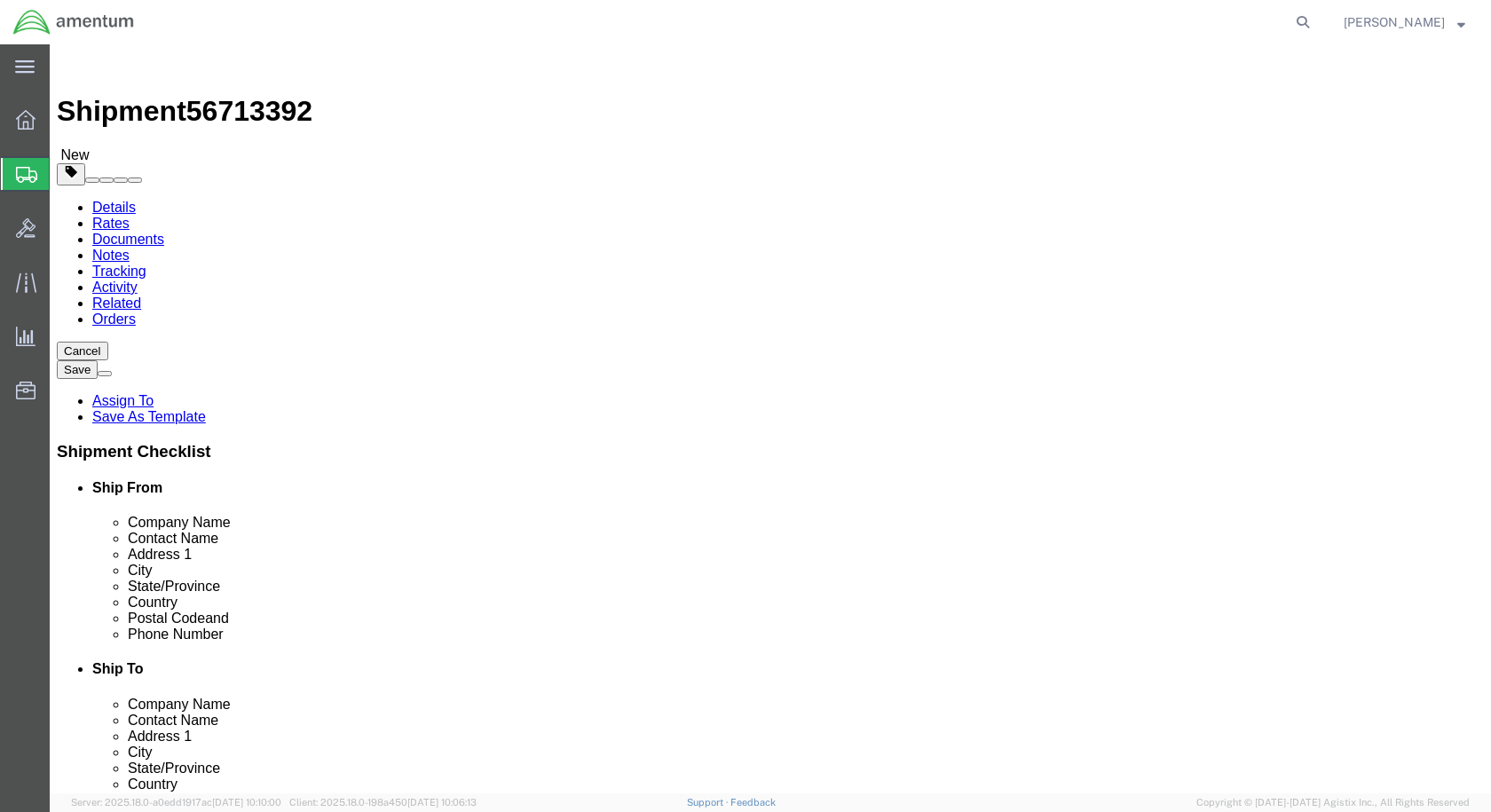
click select "Select BCK Boxes Bale(s) Basket(s) Bolt(s) Bottle(s) Buckets Bulk Bundle(s) Can…"
select select "PAK"
click select "Select BCK Boxes Bale(s) Basket(s) Bolt(s) Bottle(s) Buckets Bulk Bundle(s) Can…"
type input "10.25"
type input "12.75"
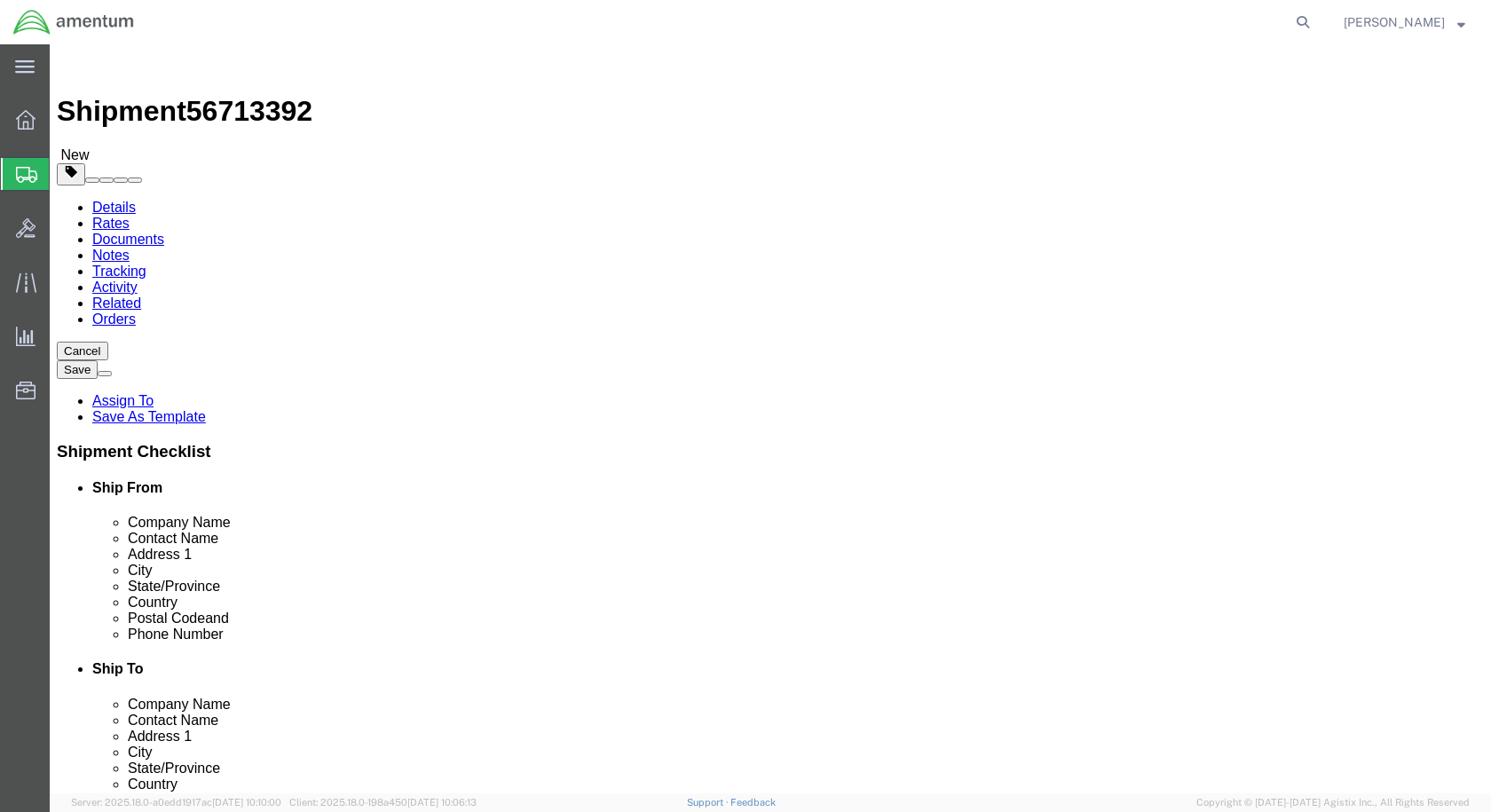
type input "1.00"
drag, startPoint x: 254, startPoint y: 428, endPoint x: 87, endPoint y: 418, distance: 167.3
click div "Weight 0.00 Select kgs lbs Ship. t°"
type input "1"
click span
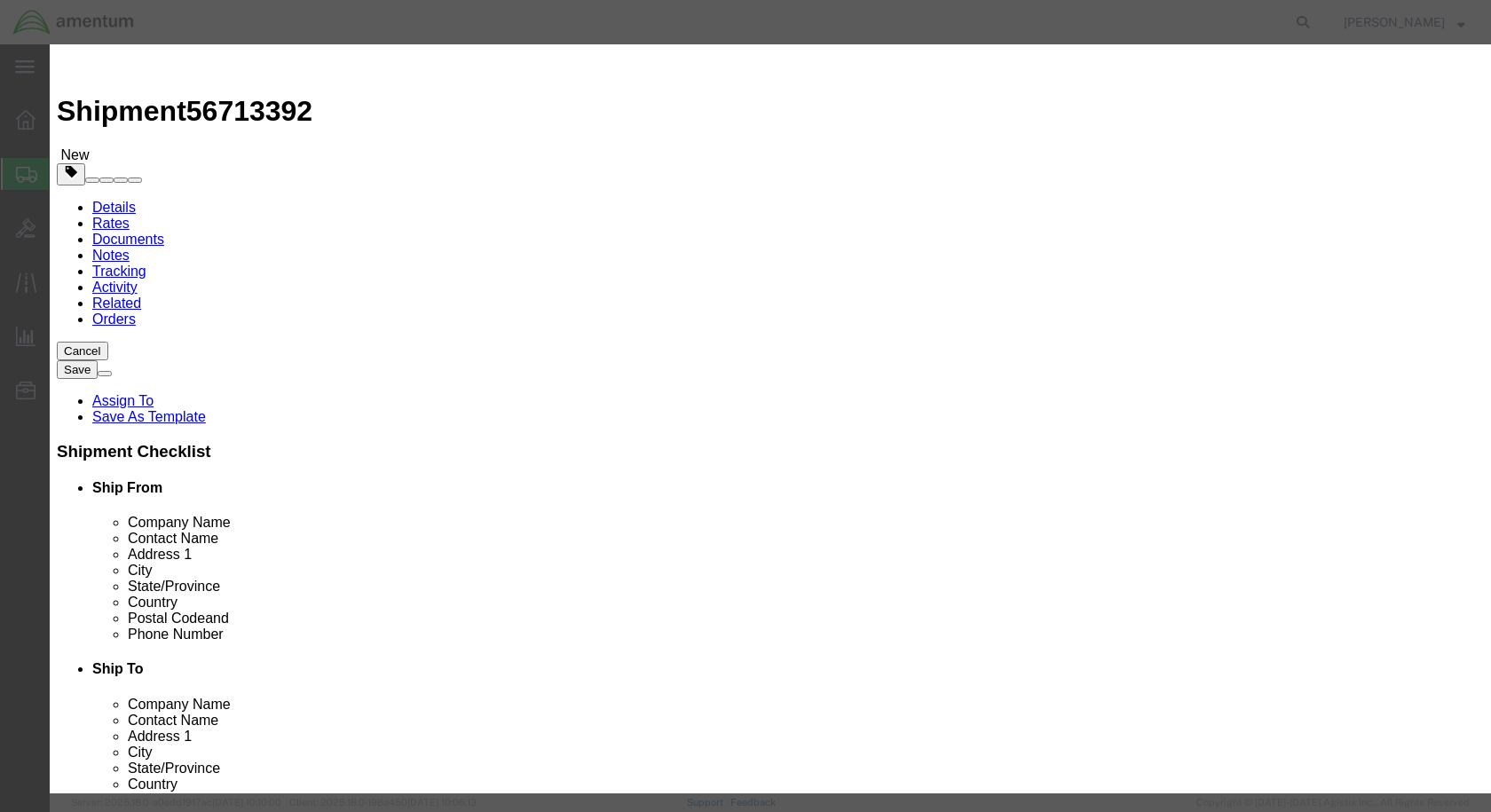
click input "text"
paste input "A0164TK050S036X"
type input "A0164TK050S036X"
click div "0"
type input "7"
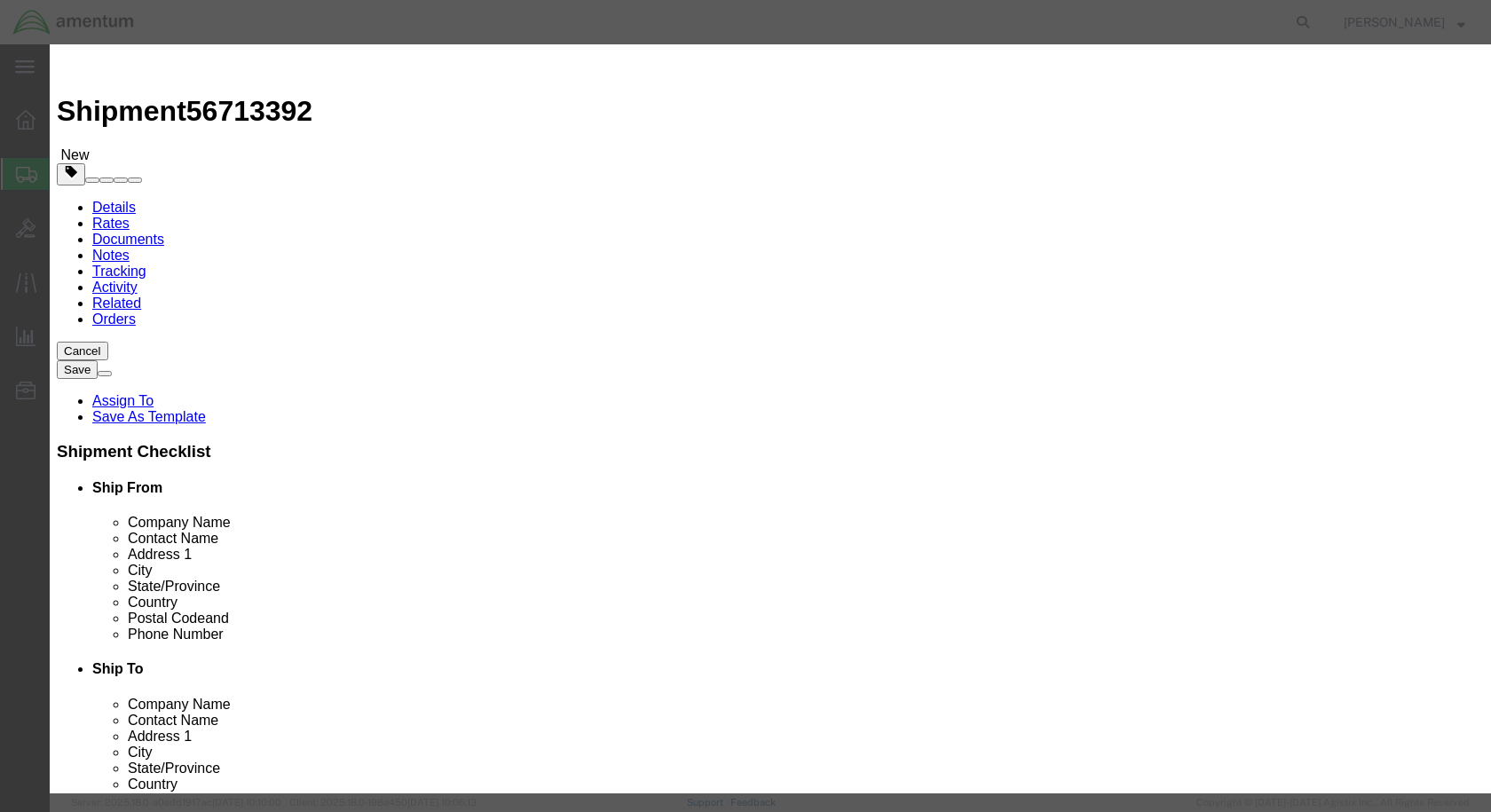
click input "text"
paste input "BOLT,SPECIAL,WIDE HEAD"
type input "BOLT,SPECIAL,WIDE HEAD"
click input "text"
type input "200"
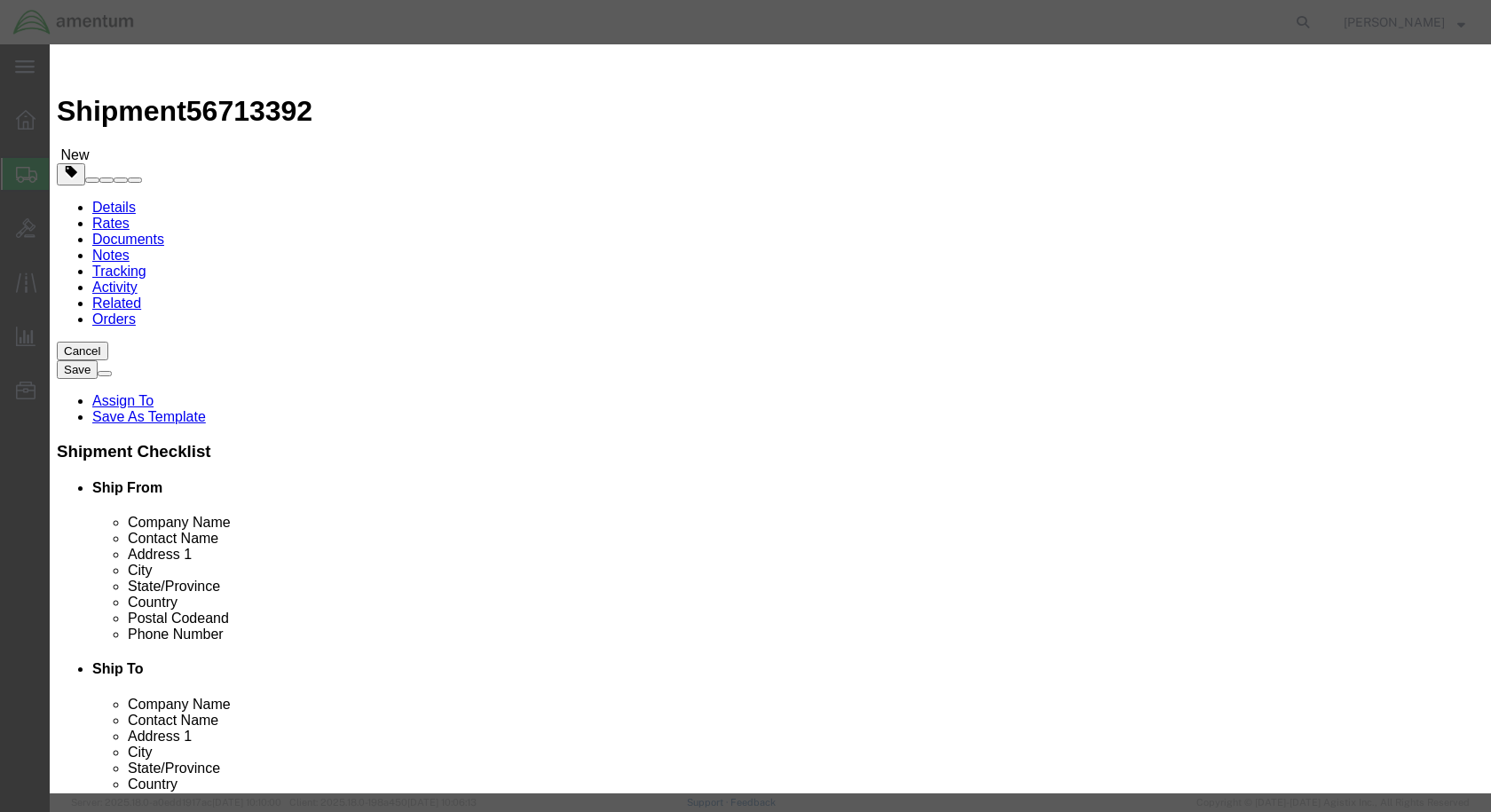
click button "Save & Close"
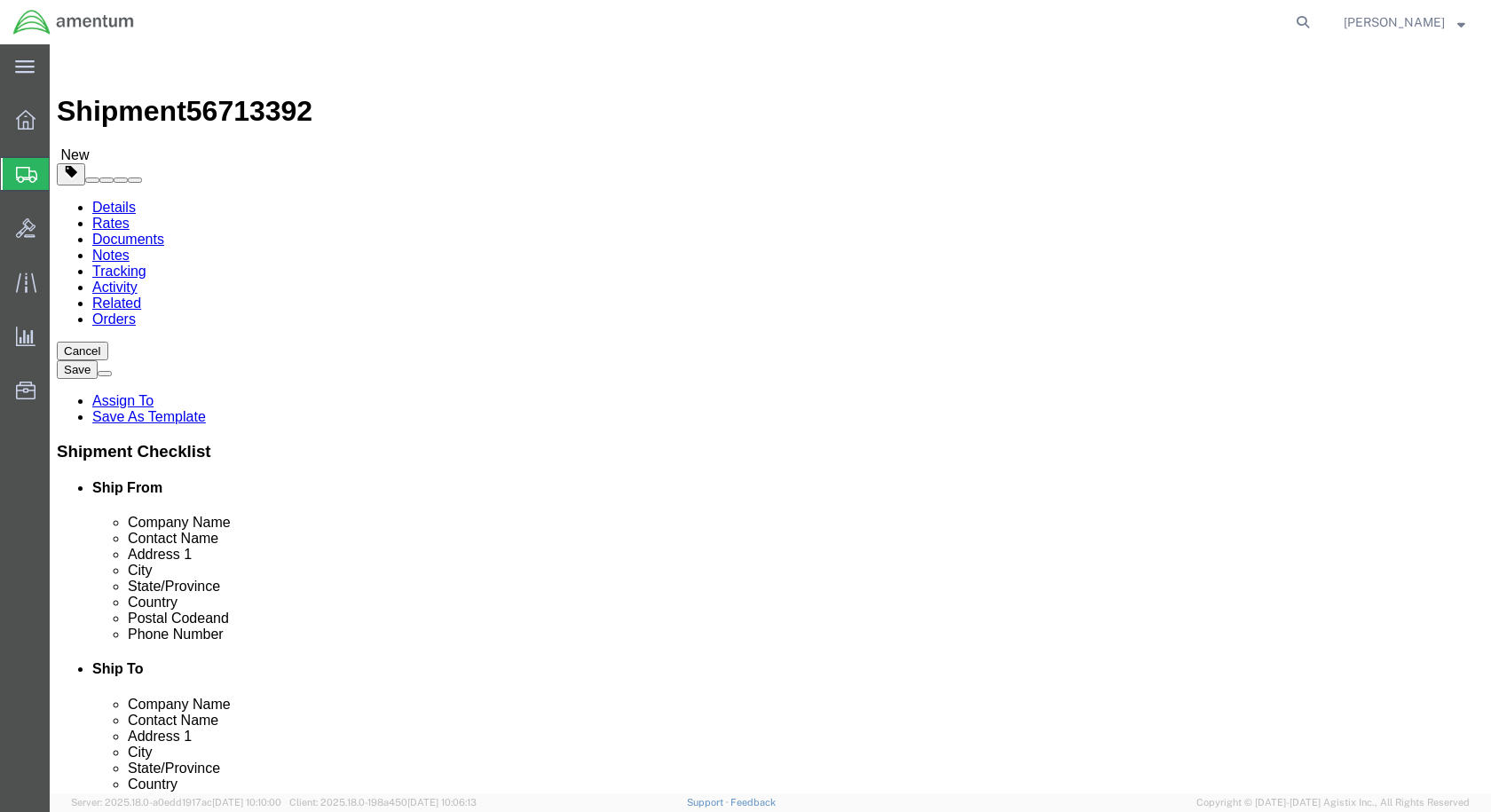
click button "Rate Shipment"
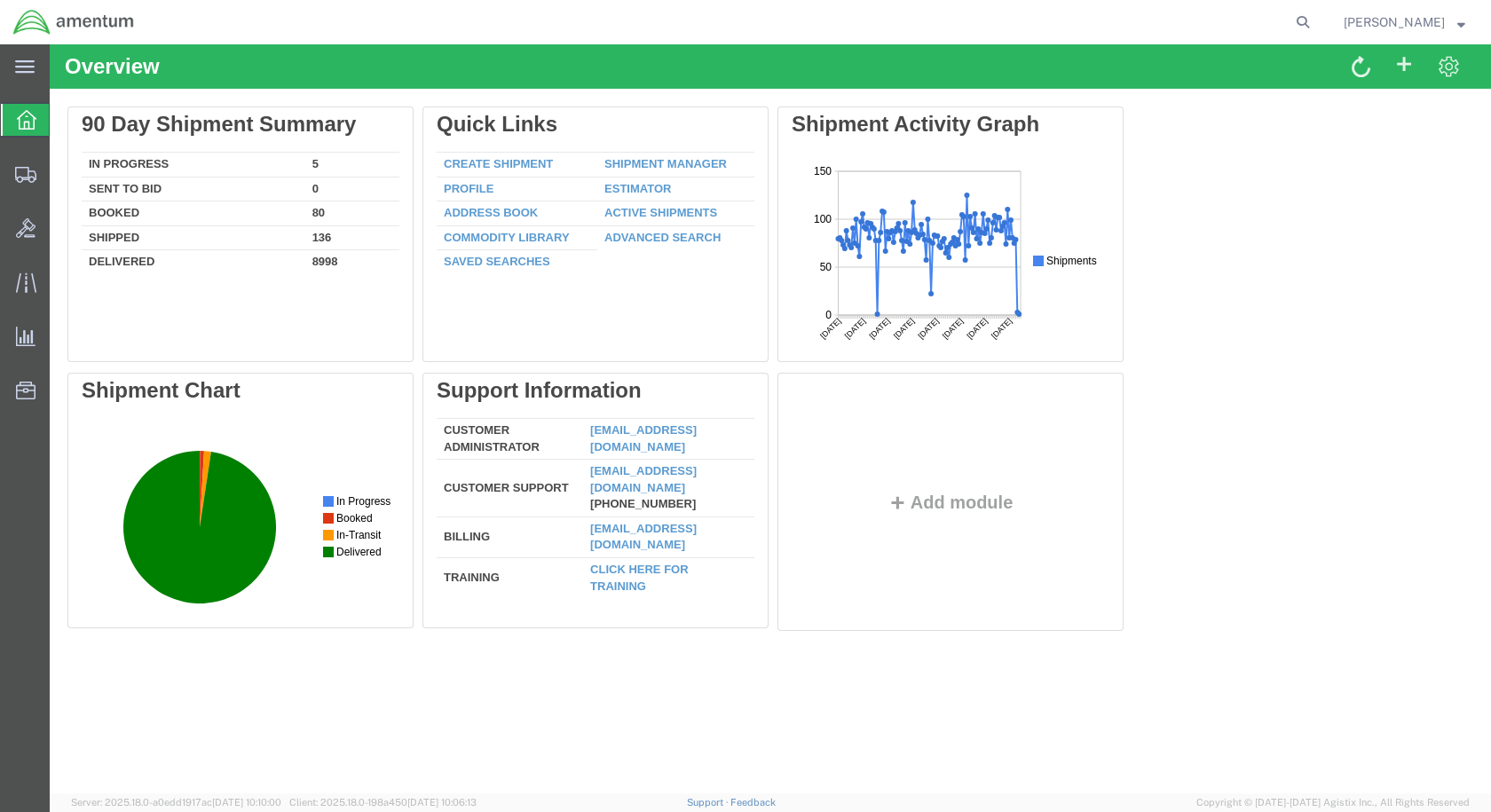
click at [1379, 22] on span "[PERSON_NAME]" at bounding box center [1394, 23] width 101 height 20
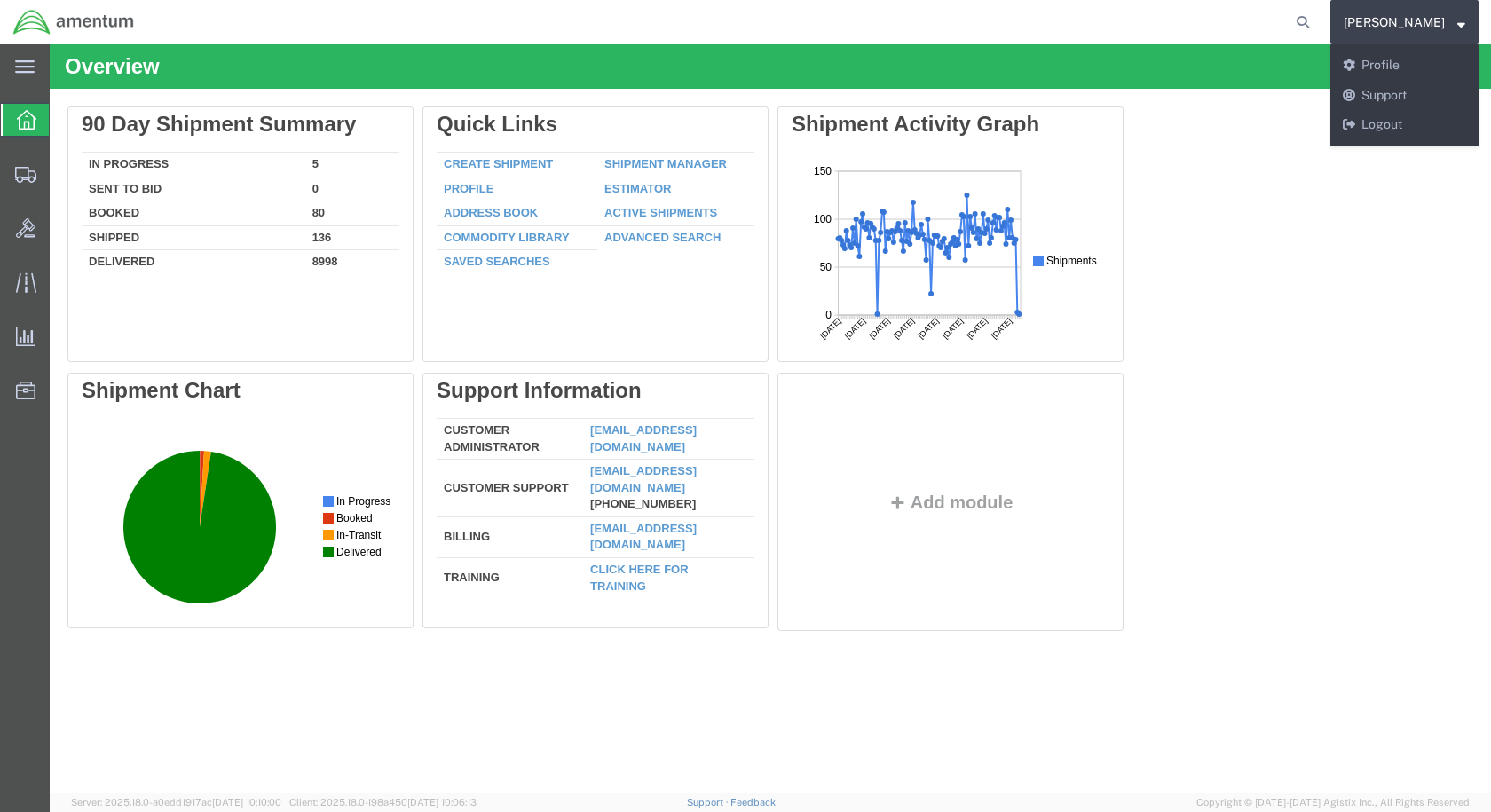
click at [1271, 20] on agx-global-search at bounding box center [1033, 22] width 568 height 44
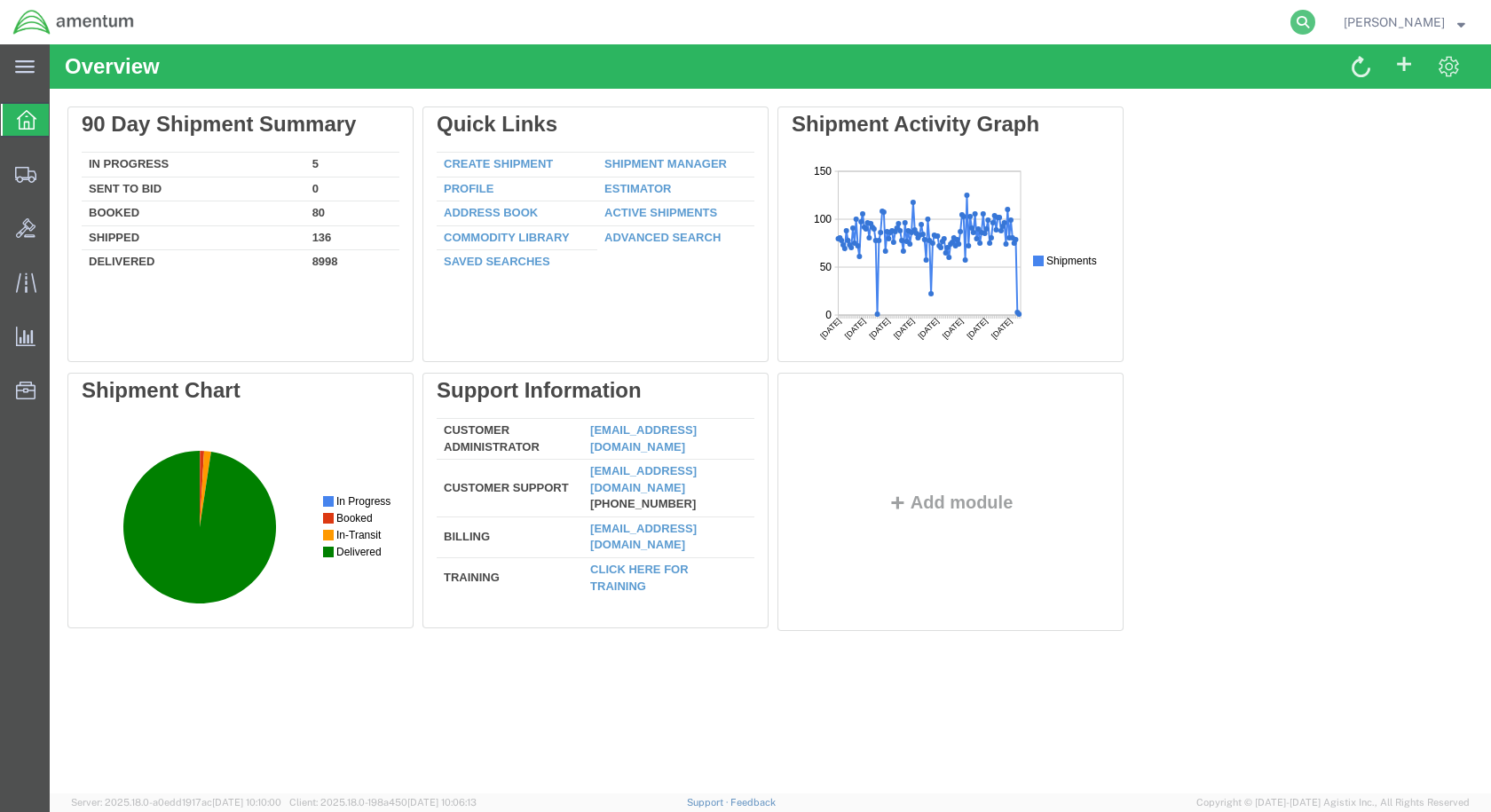
click at [1315, 24] on icon at bounding box center [1303, 22] width 24 height 24
click at [957, 25] on input "search" at bounding box center [1020, 22] width 540 height 43
click at [994, 13] on input "search" at bounding box center [1020, 22] width 540 height 43
paste input "CBP0043413"
type input "CBP0043413"
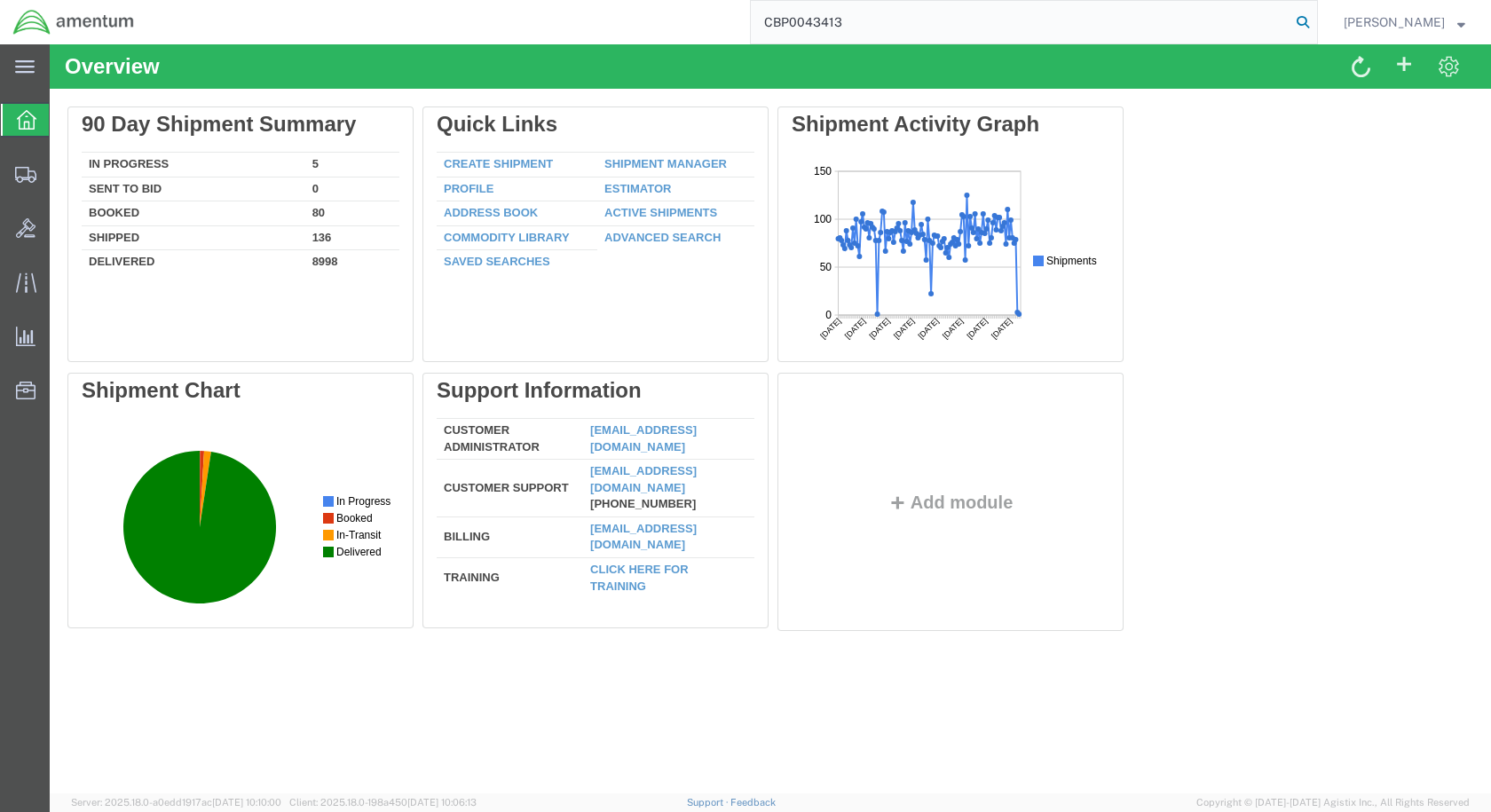
click at [1315, 25] on icon at bounding box center [1303, 22] width 24 height 24
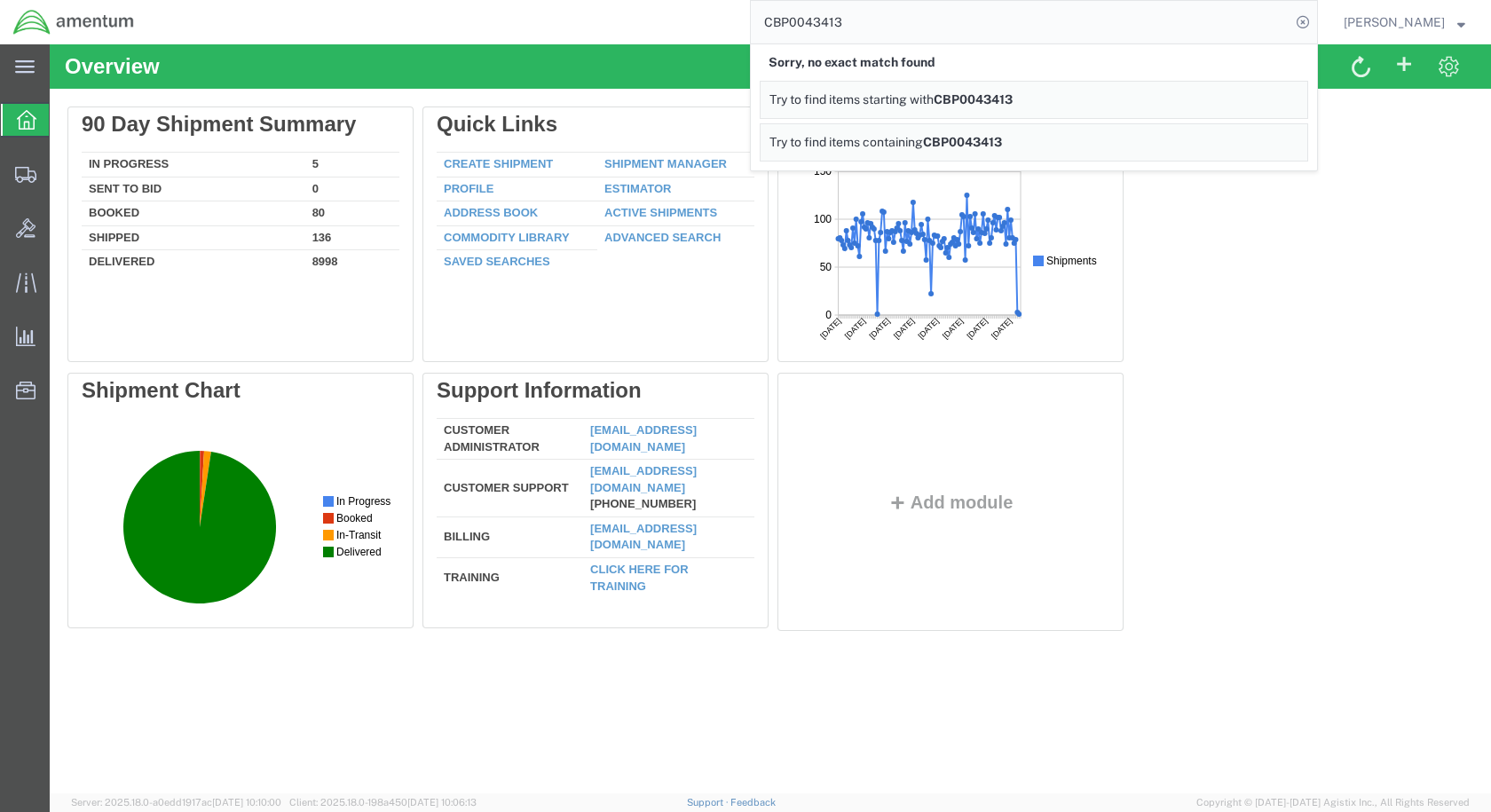
drag, startPoint x: 927, startPoint y: 21, endPoint x: 760, endPoint y: 18, distance: 167.0
click at [760, 18] on div "CBP0043413 Sorry, no exact match found Try to find items starting with CBP00434…" at bounding box center [732, 22] width 1171 height 44
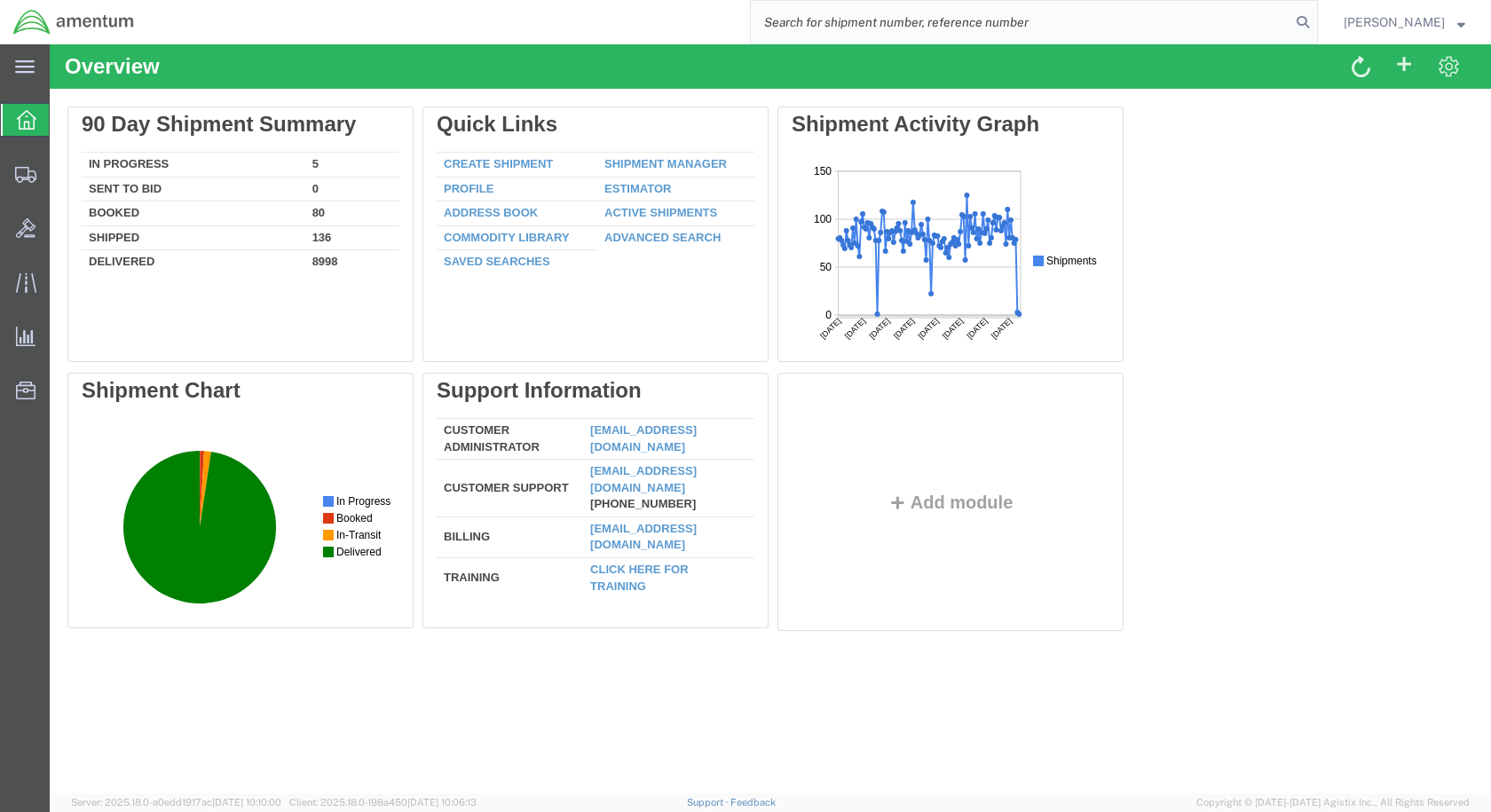
click at [845, 14] on input "search" at bounding box center [1020, 22] width 540 height 43
click at [845, 22] on input "search" at bounding box center [1020, 22] width 540 height 43
